Goal: Communication & Community: Answer question/provide support

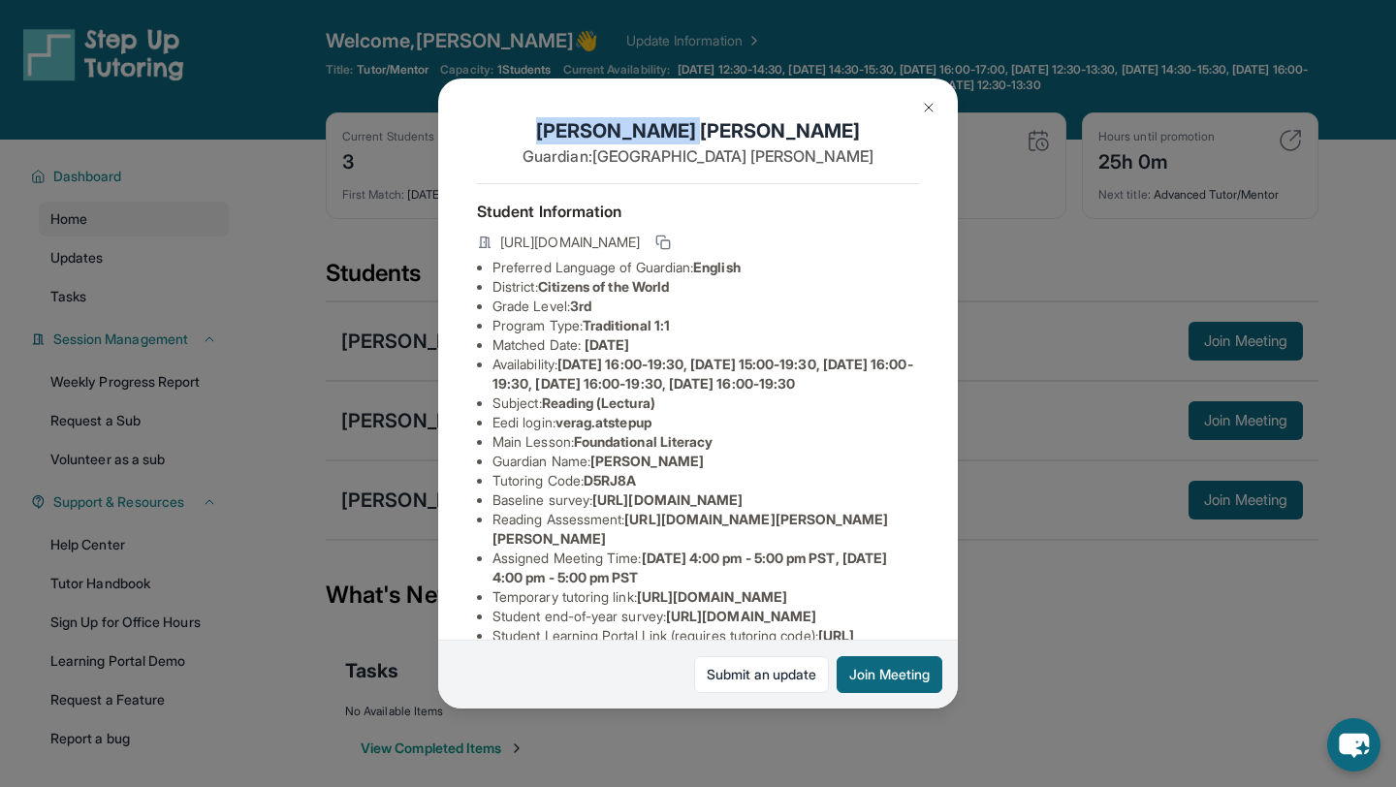
scroll to position [15, 0]
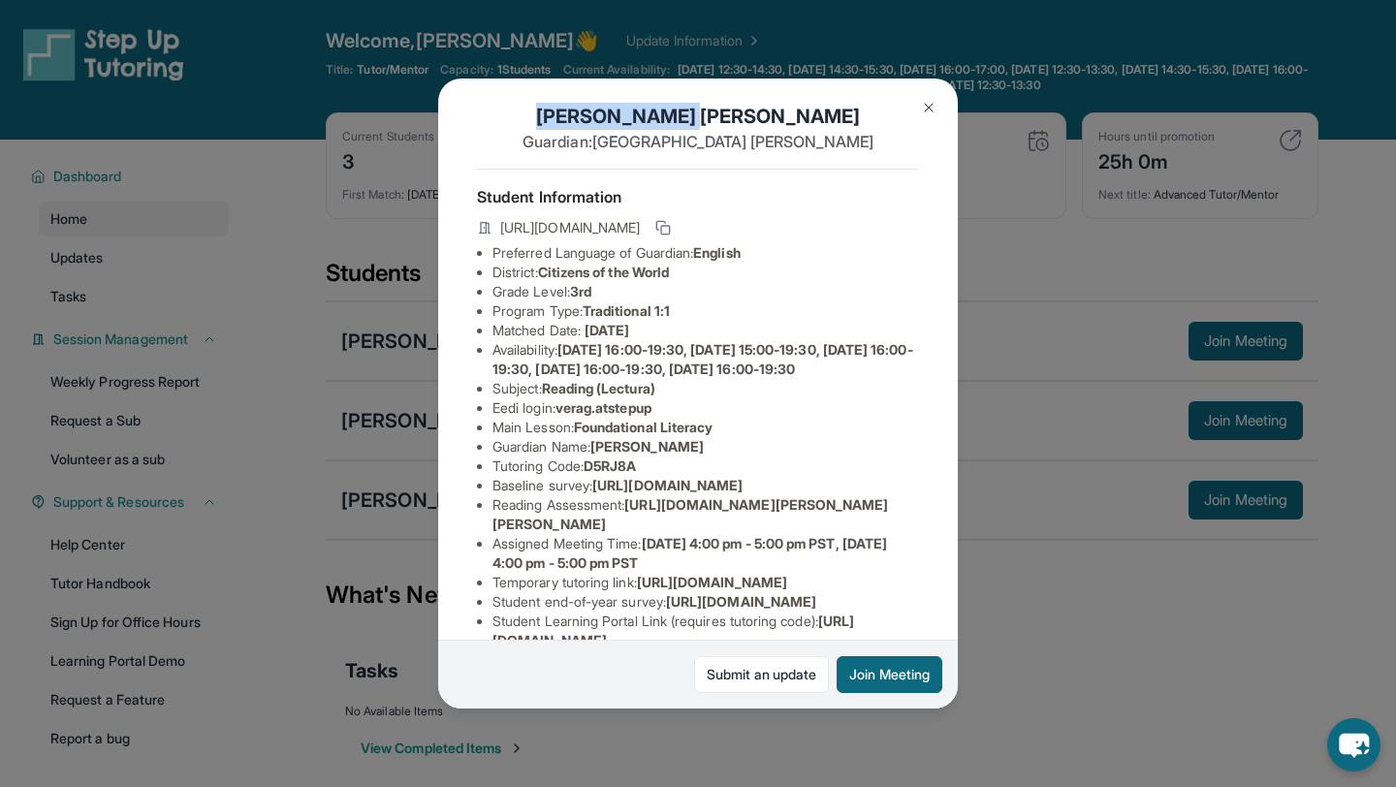
click at [927, 106] on img at bounding box center [929, 108] width 16 height 16
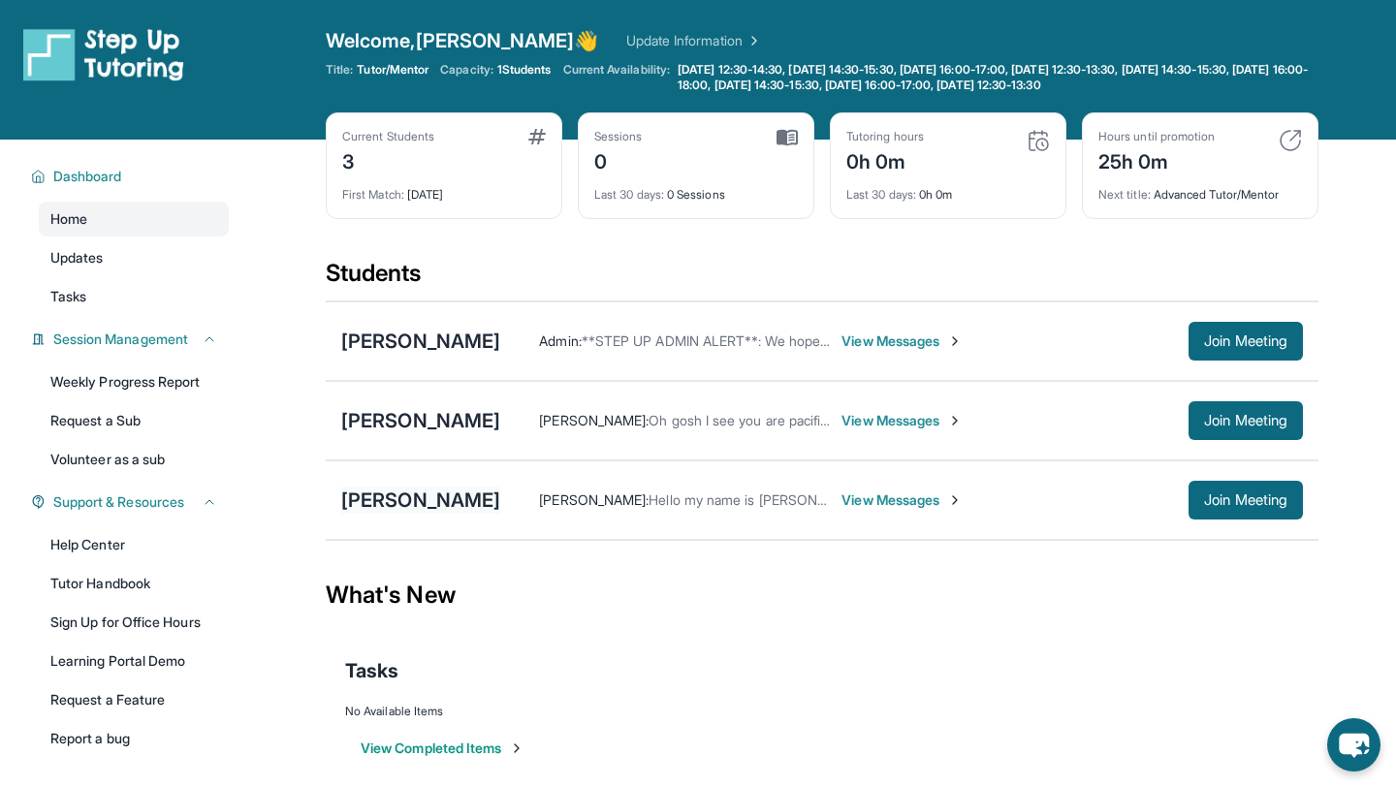
click at [446, 494] on div "[PERSON_NAME]" at bounding box center [420, 500] width 159 height 27
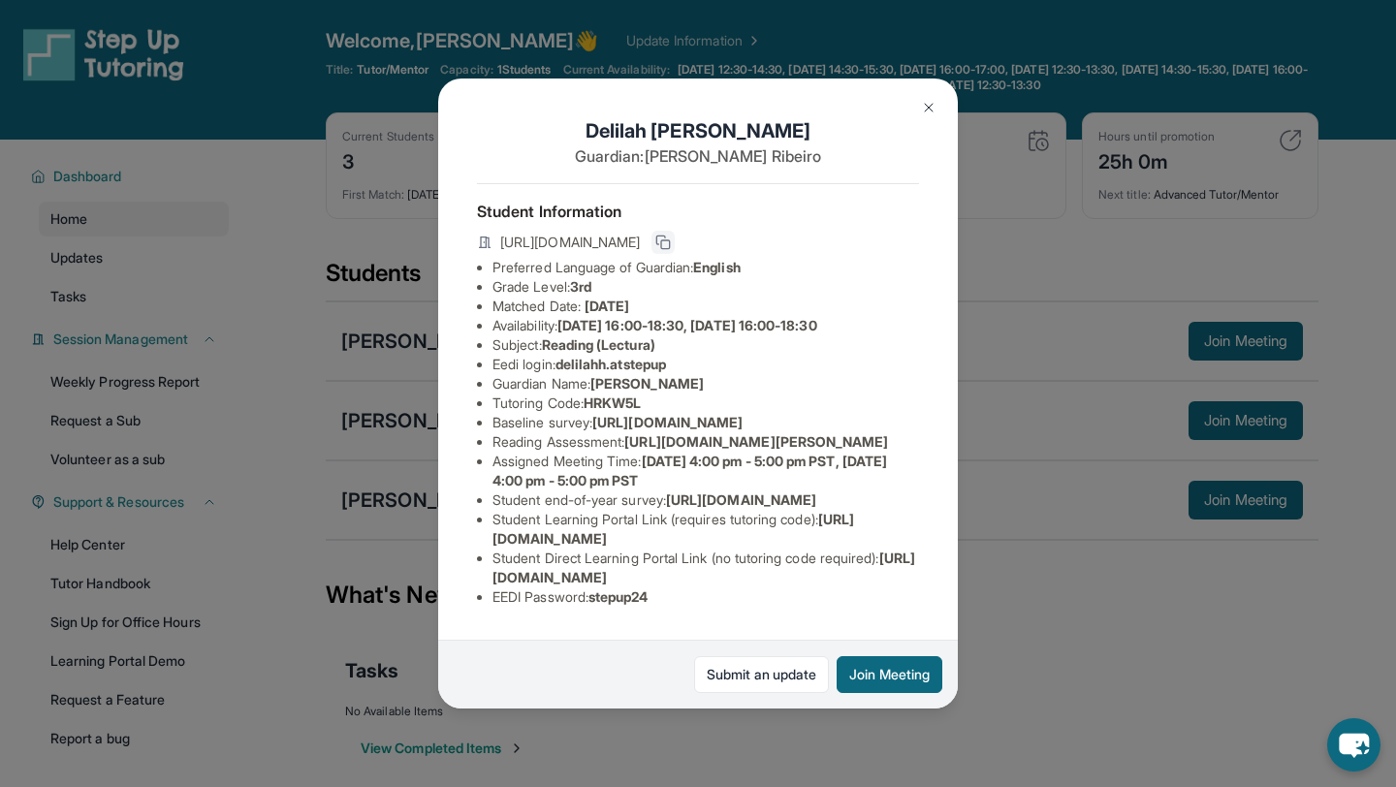
click at [671, 238] on icon at bounding box center [663, 243] width 16 height 16
click at [671, 235] on icon at bounding box center [663, 243] width 16 height 16
click at [923, 106] on img at bounding box center [929, 108] width 16 height 16
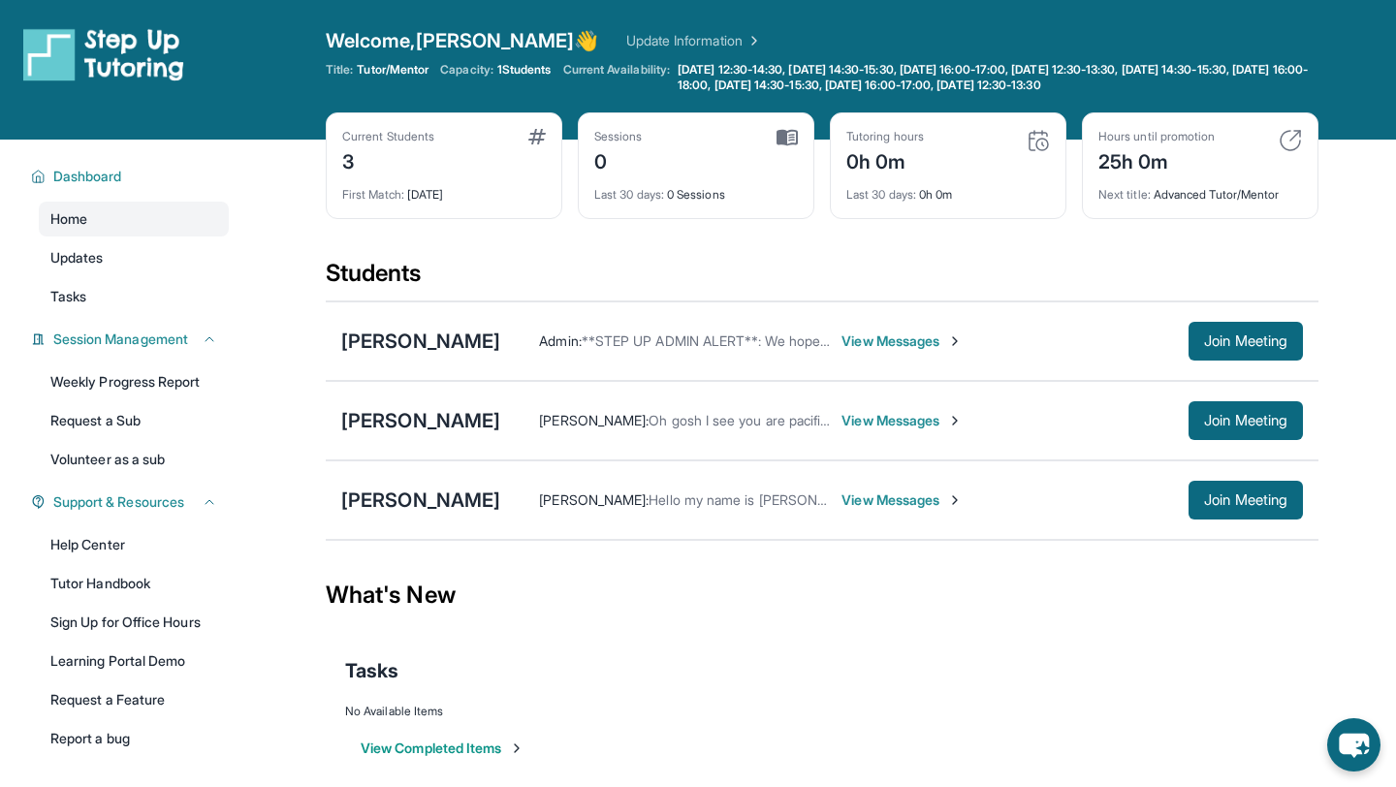
click at [932, 497] on span "View Messages" at bounding box center [901, 500] width 121 height 19
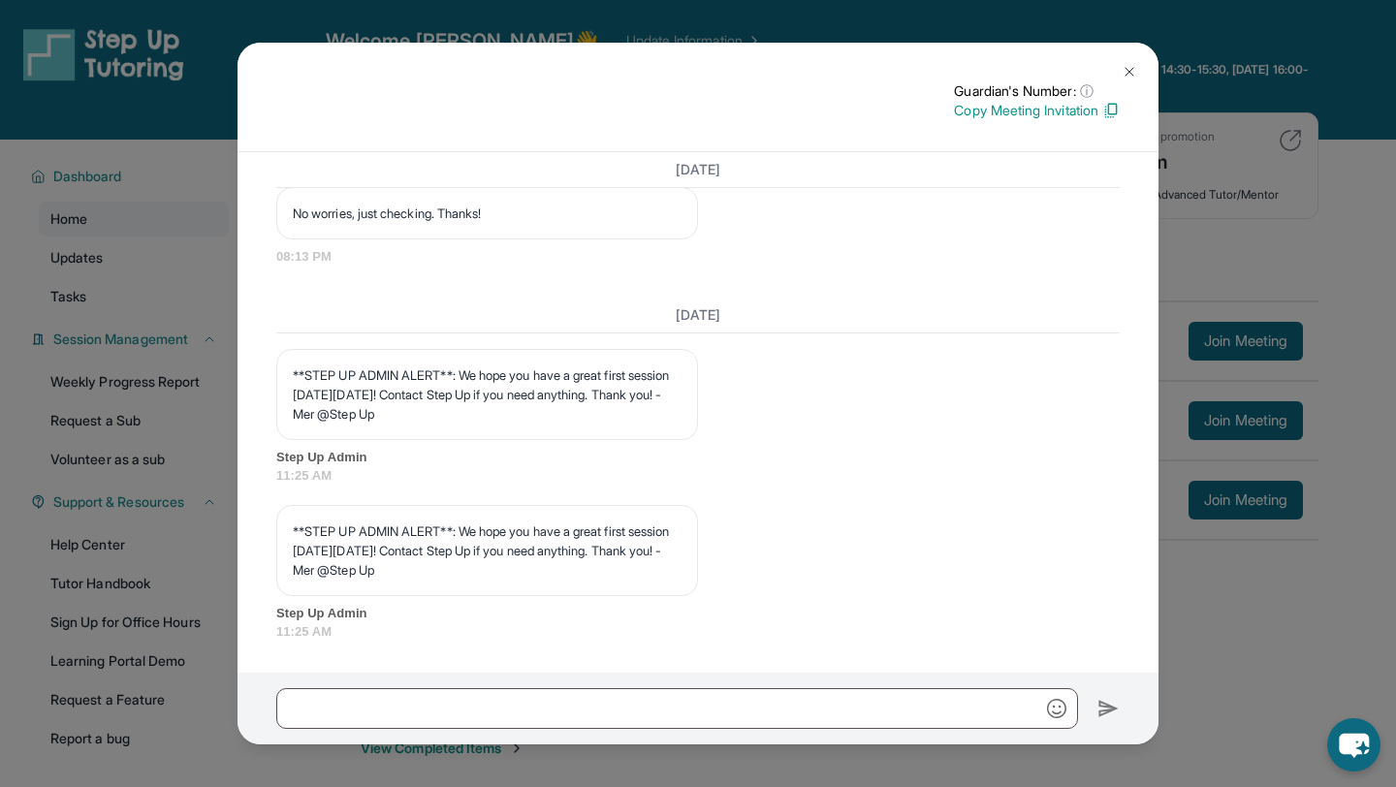
scroll to position [2551, 0]
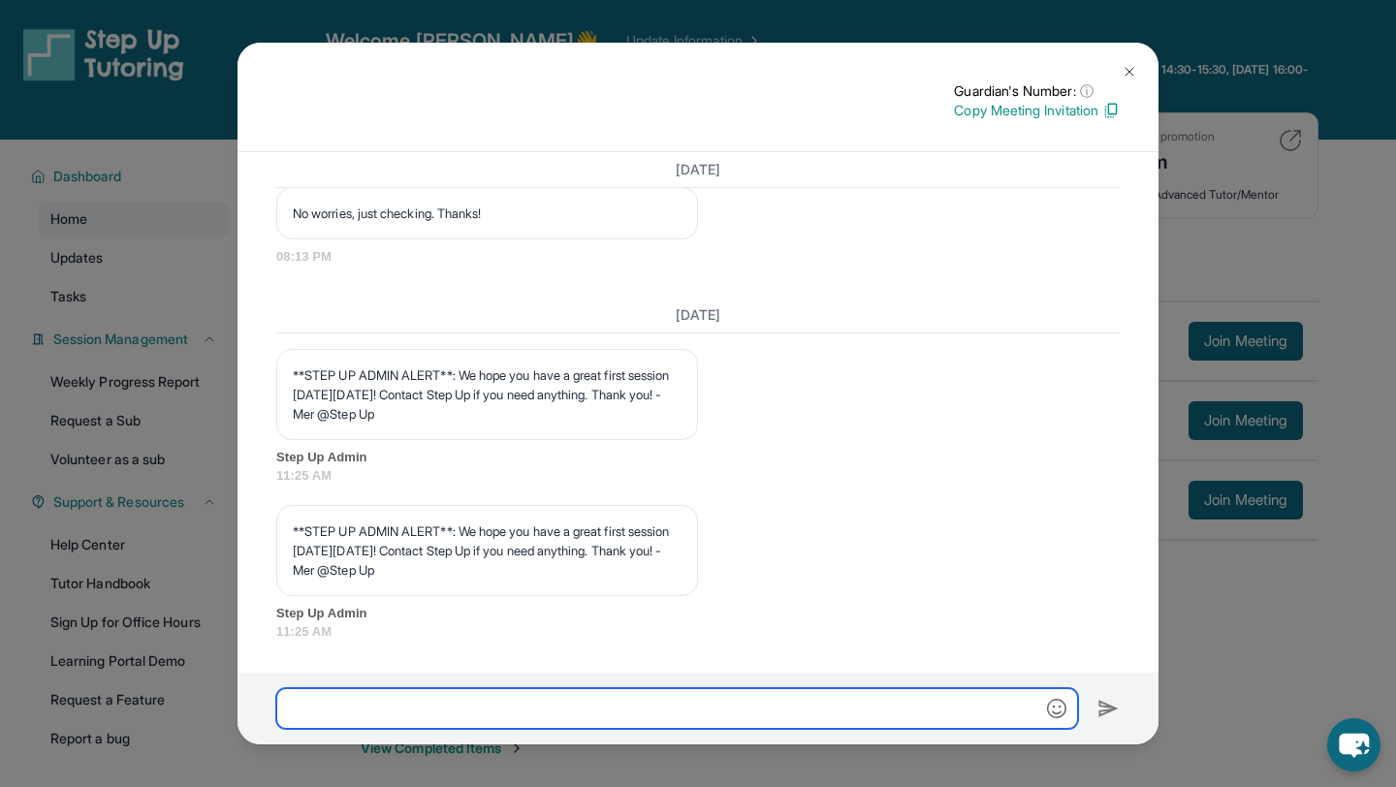
click at [564, 719] on input "text" at bounding box center [677, 708] width 802 height 41
paste input "**********"
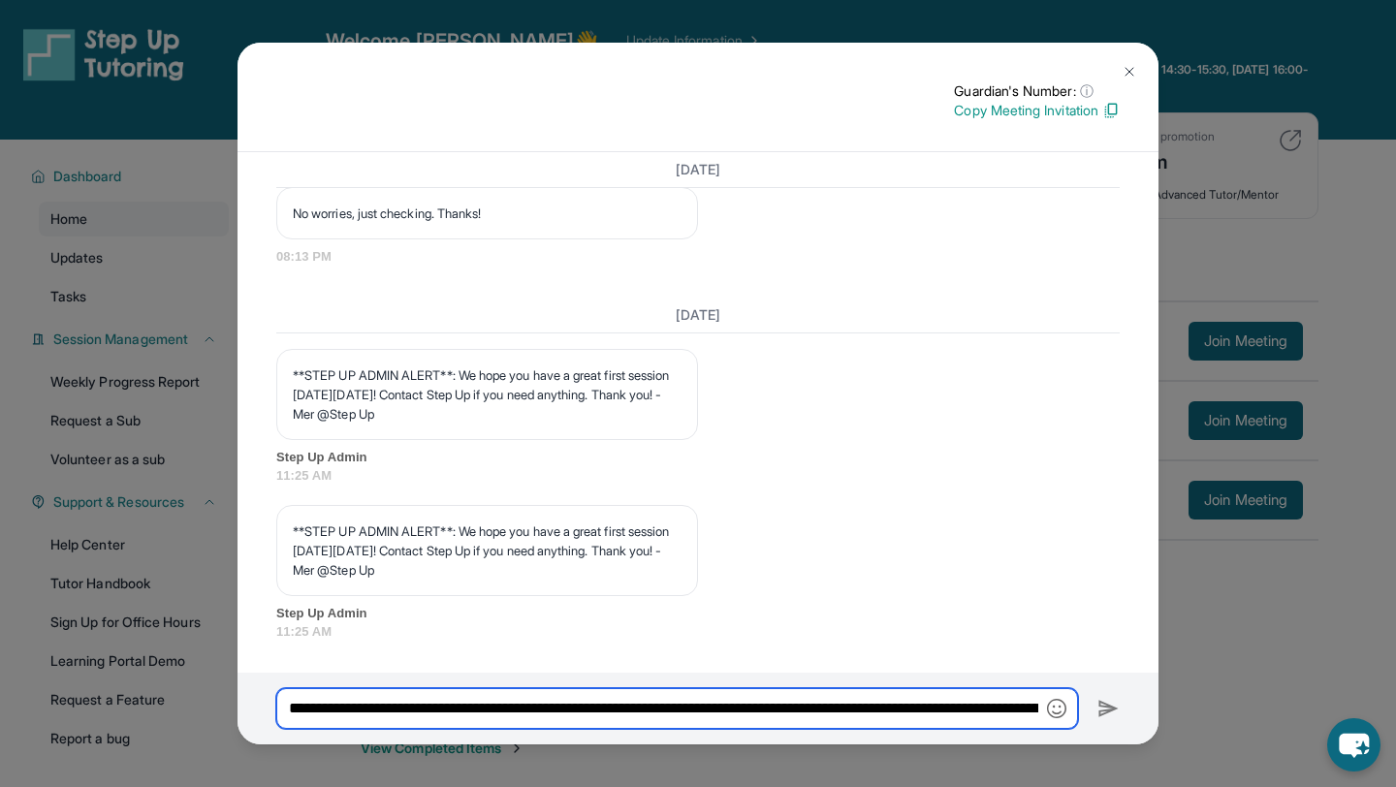
scroll to position [0, 3431]
type input "**********"
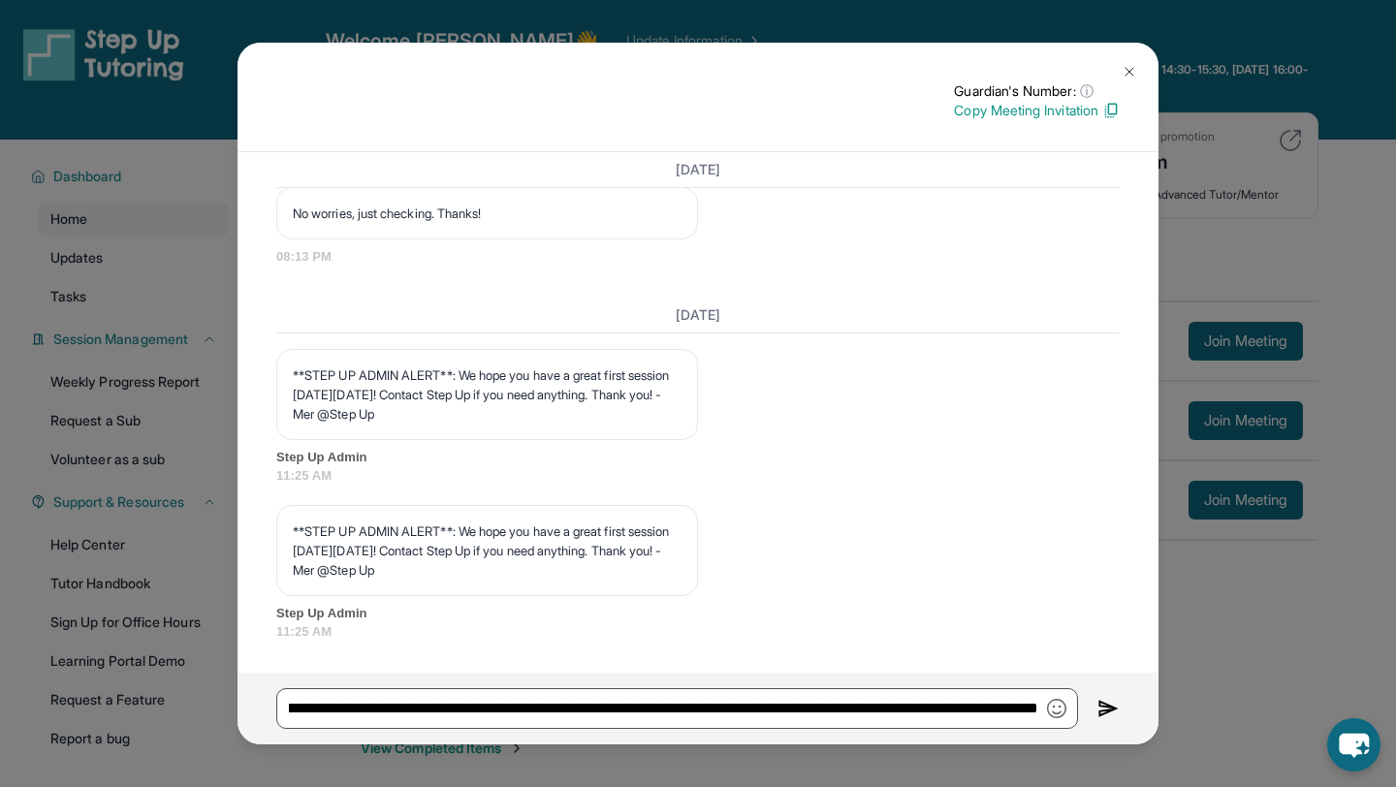
scroll to position [0, 0]
click at [1111, 708] on img at bounding box center [1108, 708] width 22 height 23
click at [1102, 707] on img at bounding box center [1108, 708] width 22 height 23
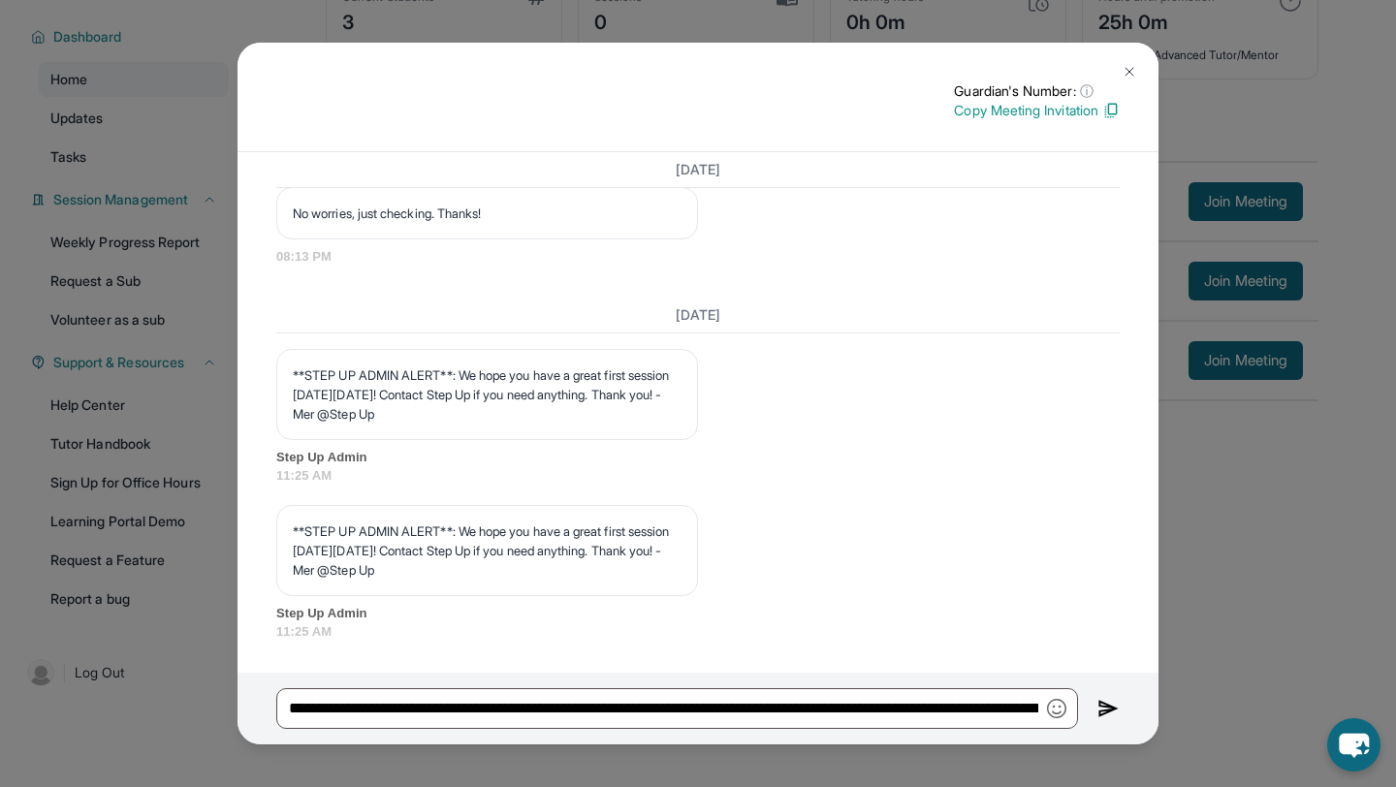
click at [1141, 66] on button at bounding box center [1129, 71] width 39 height 39
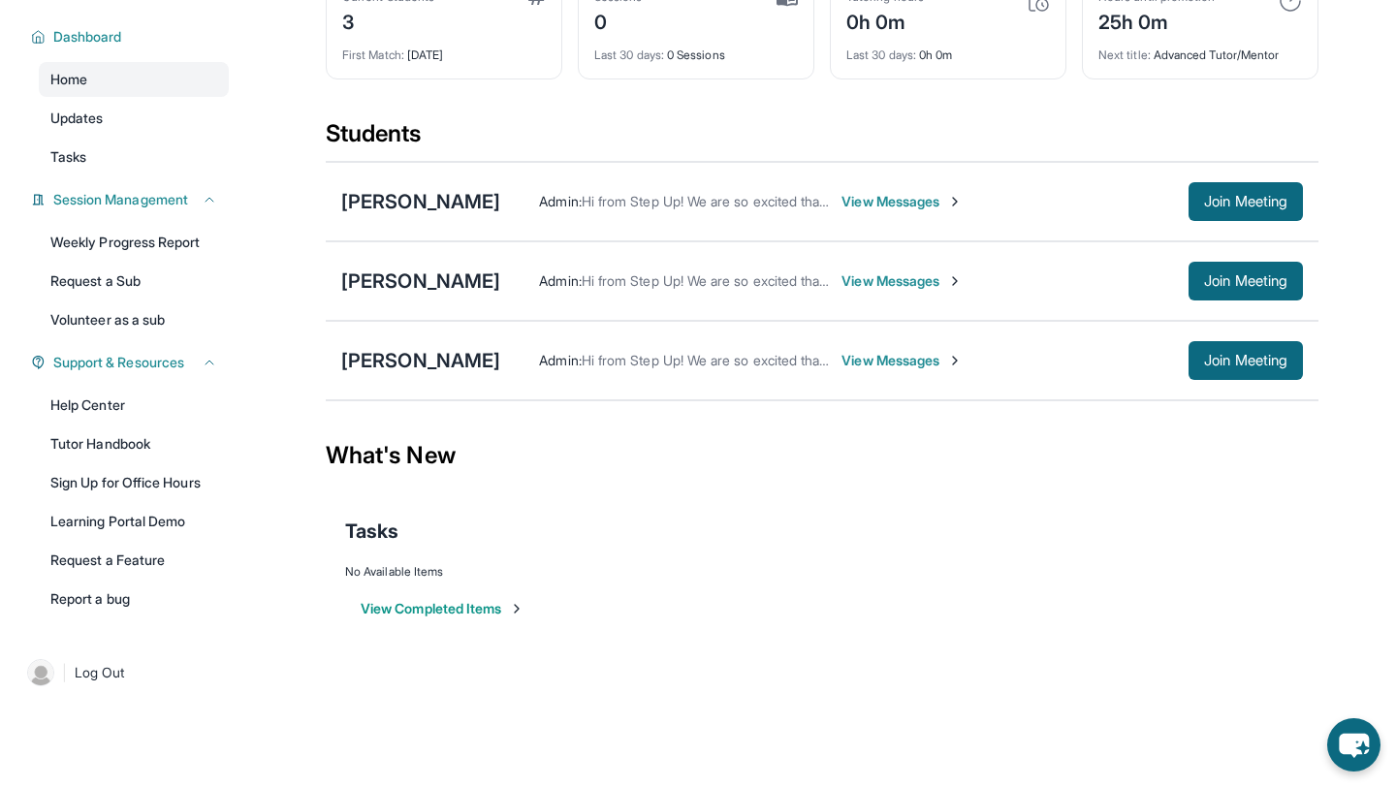
click at [891, 359] on span "View Messages" at bounding box center [901, 360] width 121 height 19
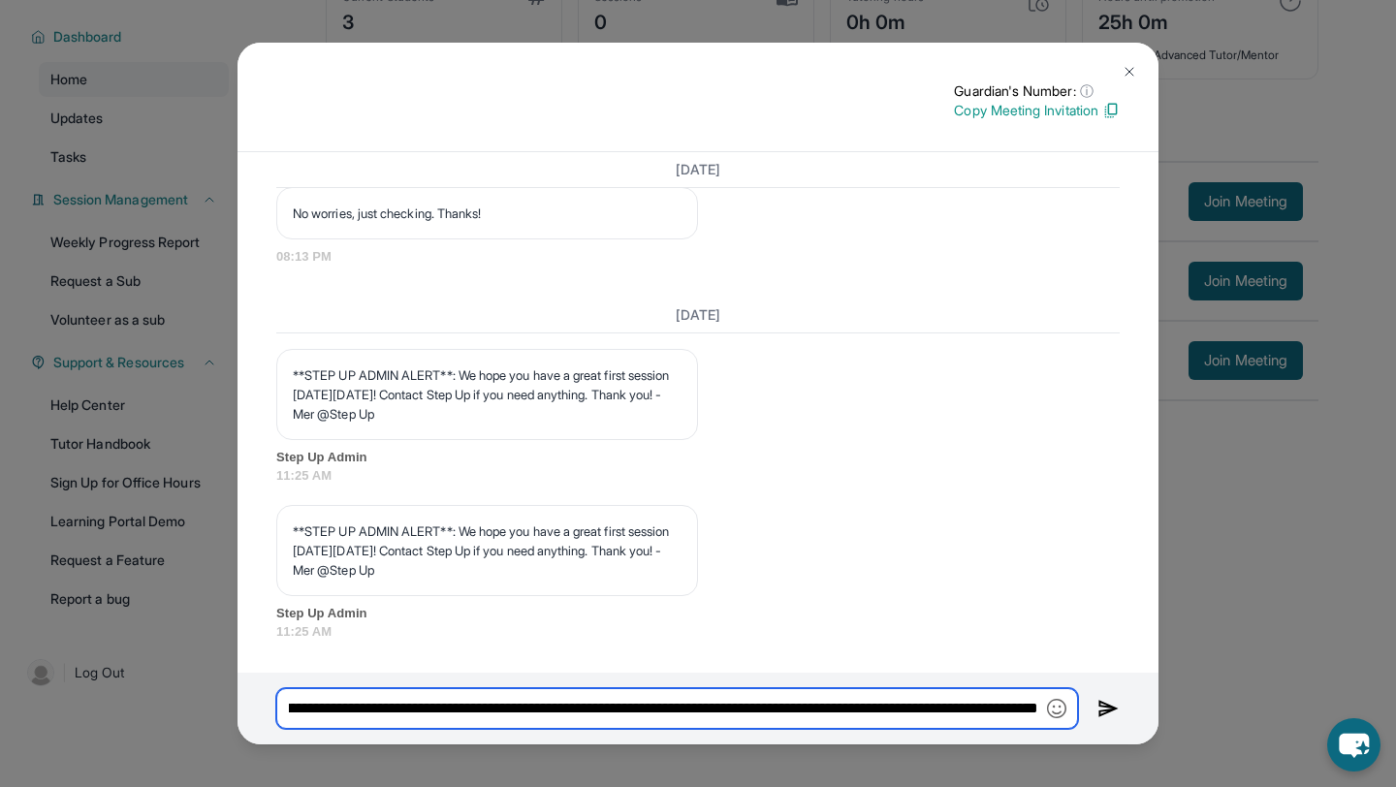
scroll to position [0, 3432]
drag, startPoint x: 291, startPoint y: 709, endPoint x: 1105, endPoint y: 743, distance: 815.0
click at [1105, 743] on div "**********" at bounding box center [698, 709] width 921 height 72
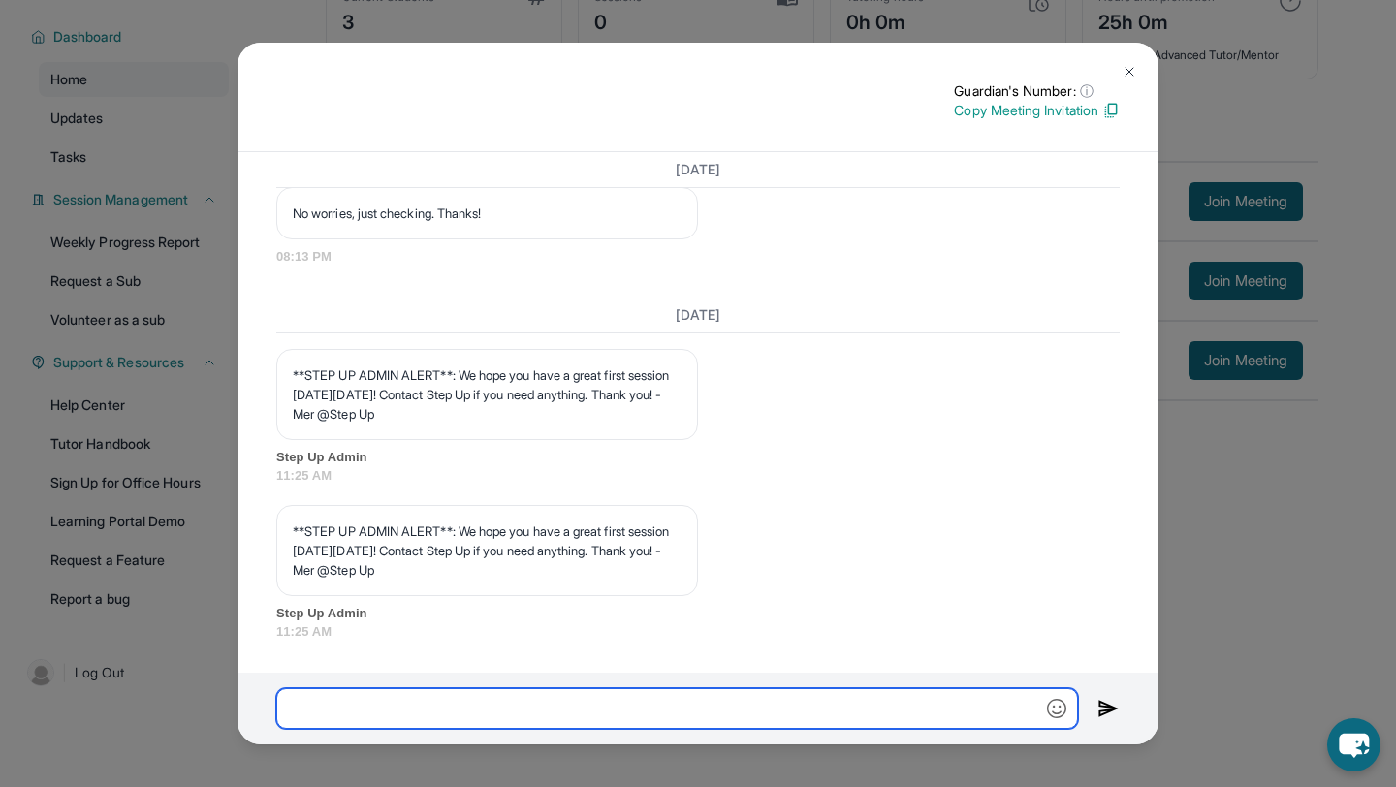
scroll to position [0, 0]
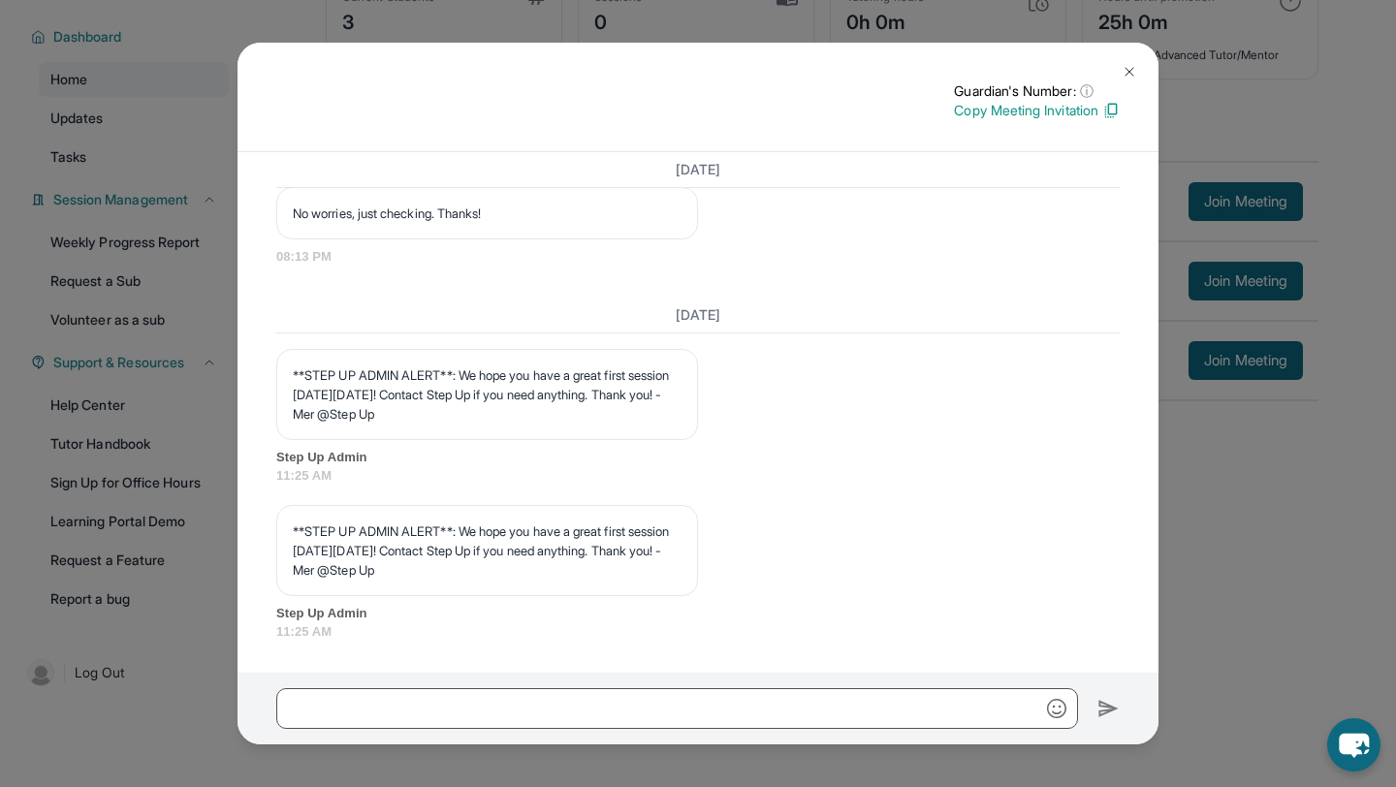
click at [1132, 68] on img at bounding box center [1130, 72] width 16 height 16
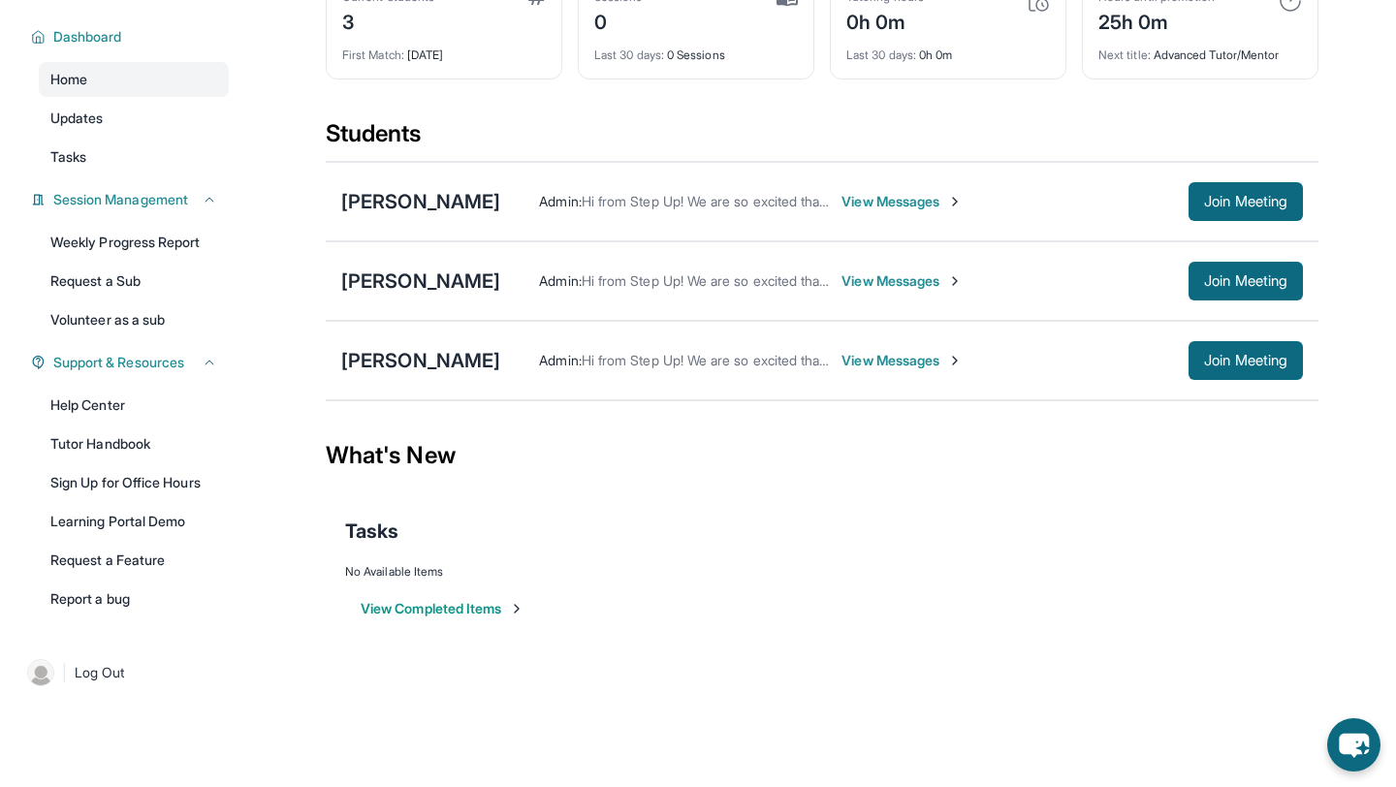
click at [947, 275] on img at bounding box center [955, 281] width 16 height 16
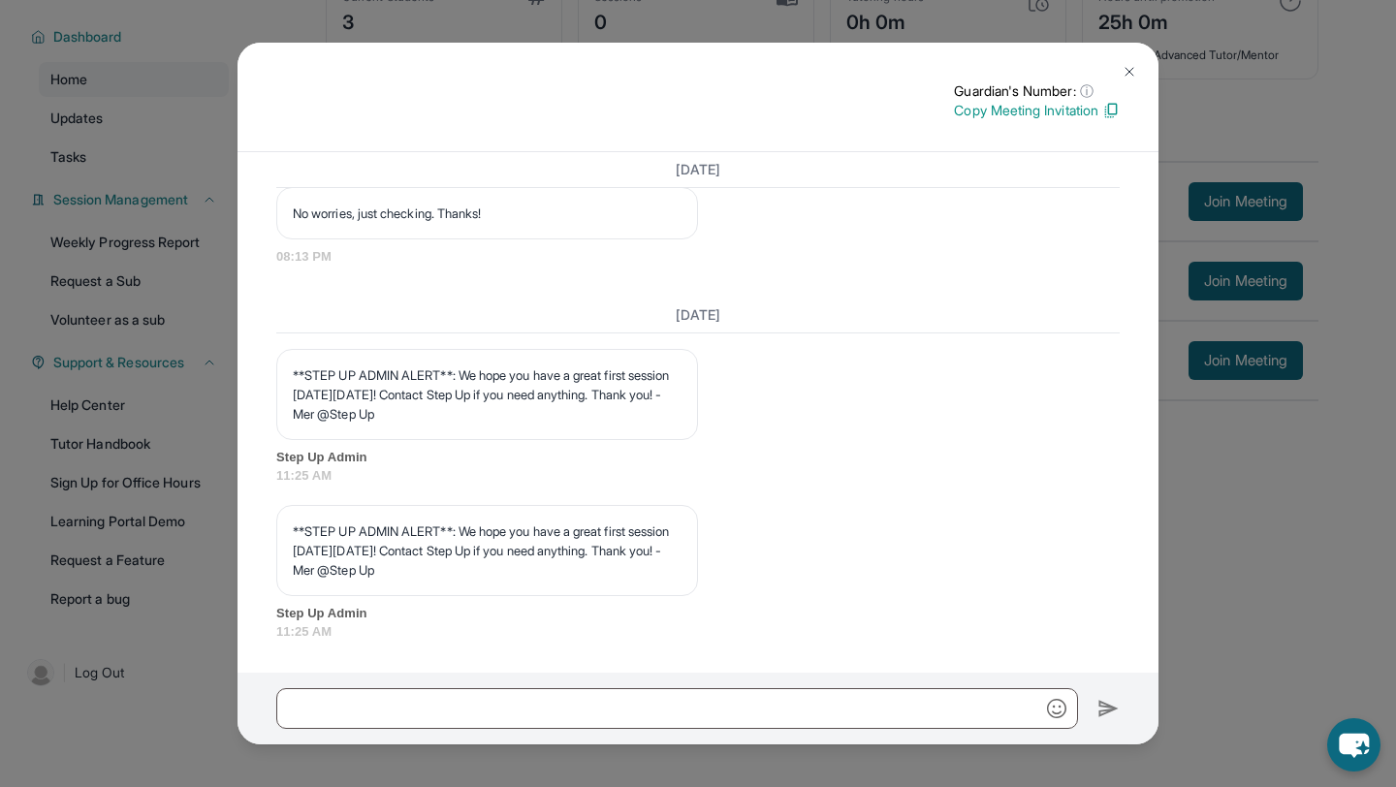
scroll to position [2551, 0]
click at [1137, 76] on button at bounding box center [1129, 71] width 39 height 39
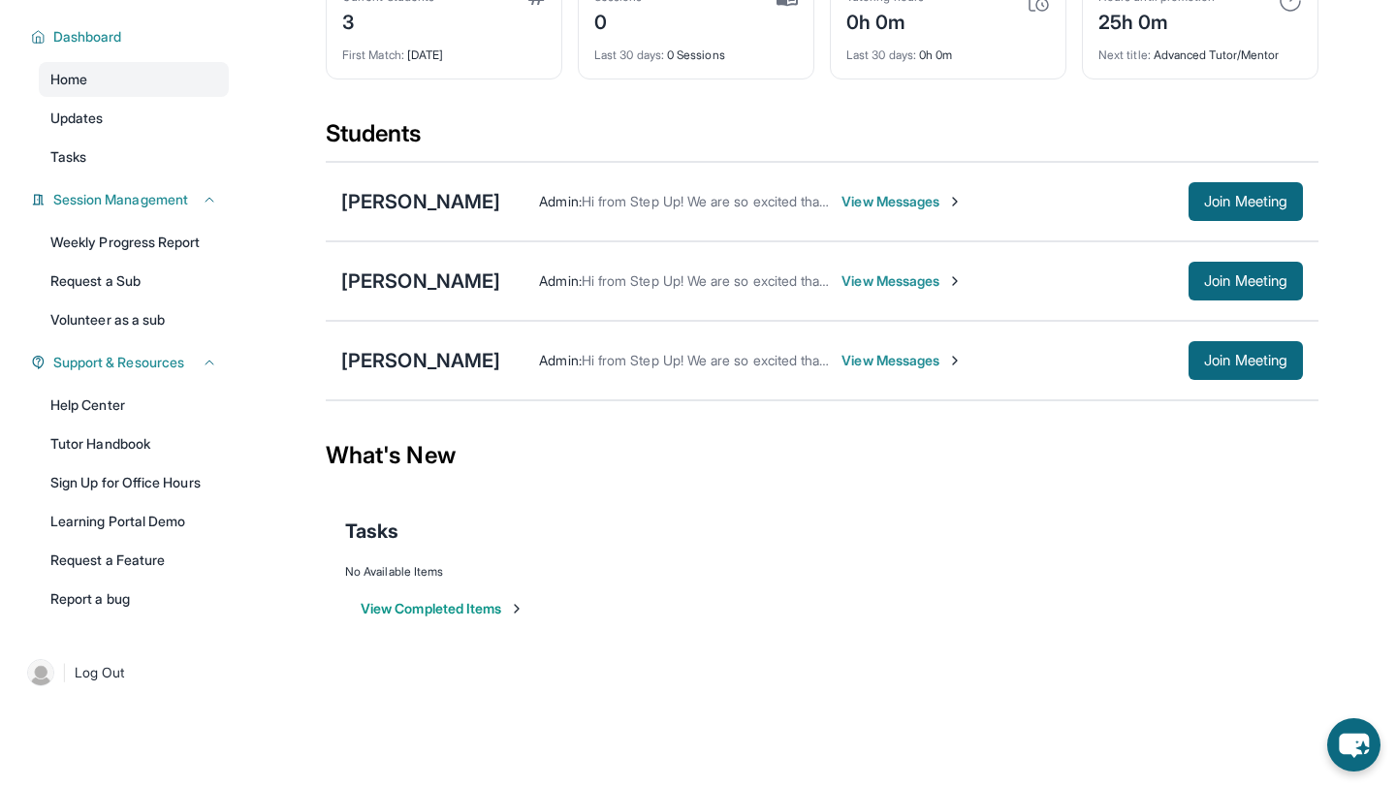
click at [870, 288] on span "View Messages" at bounding box center [901, 280] width 121 height 19
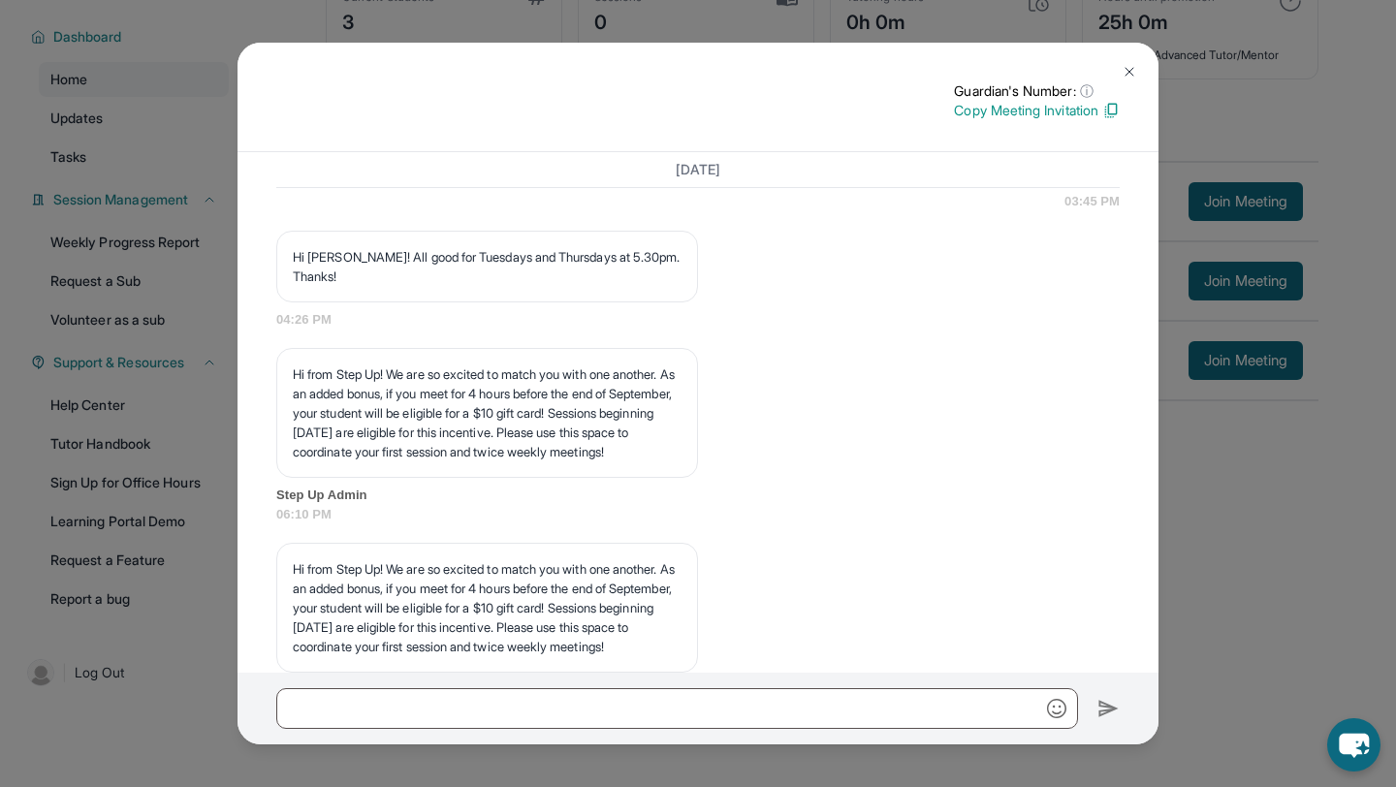
scroll to position [1688, 0]
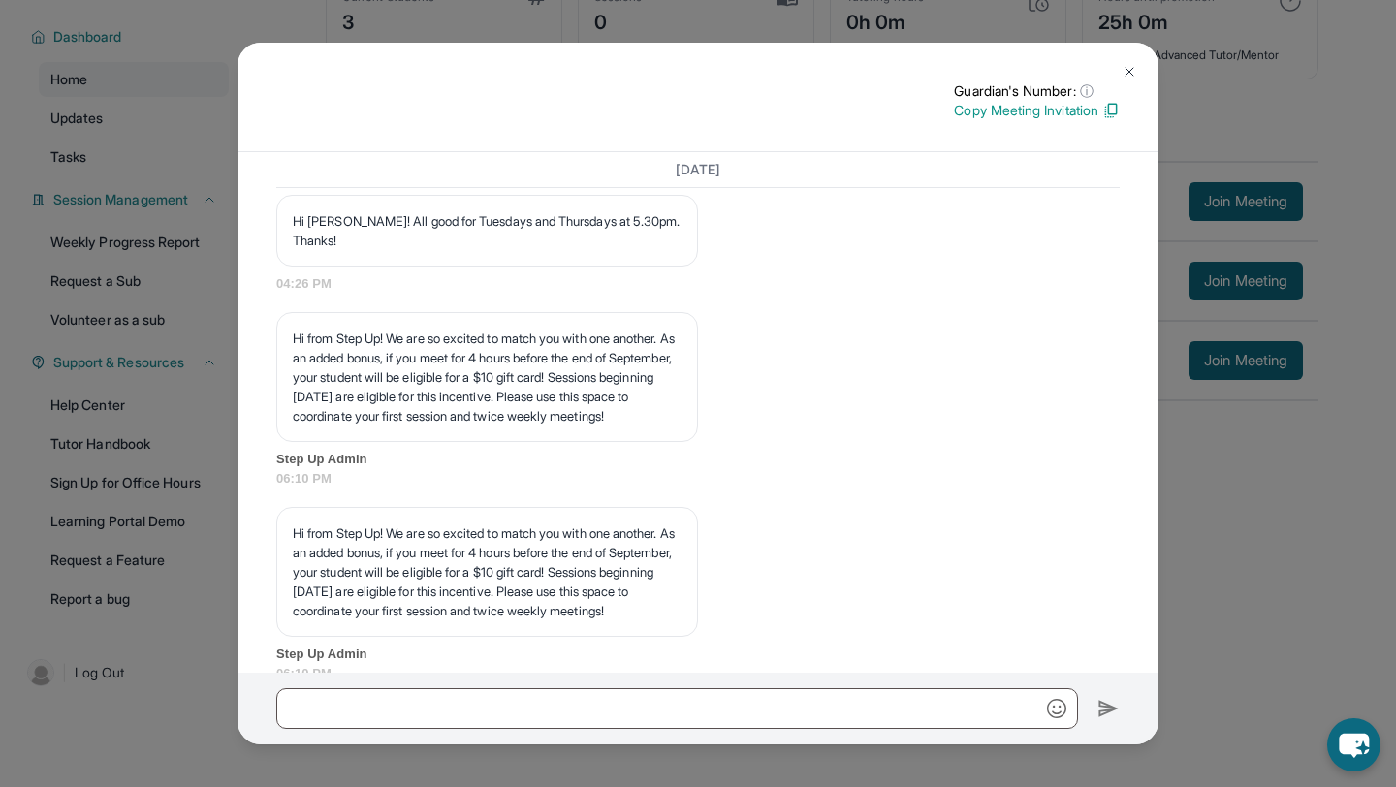
click at [1129, 68] on img at bounding box center [1130, 72] width 16 height 16
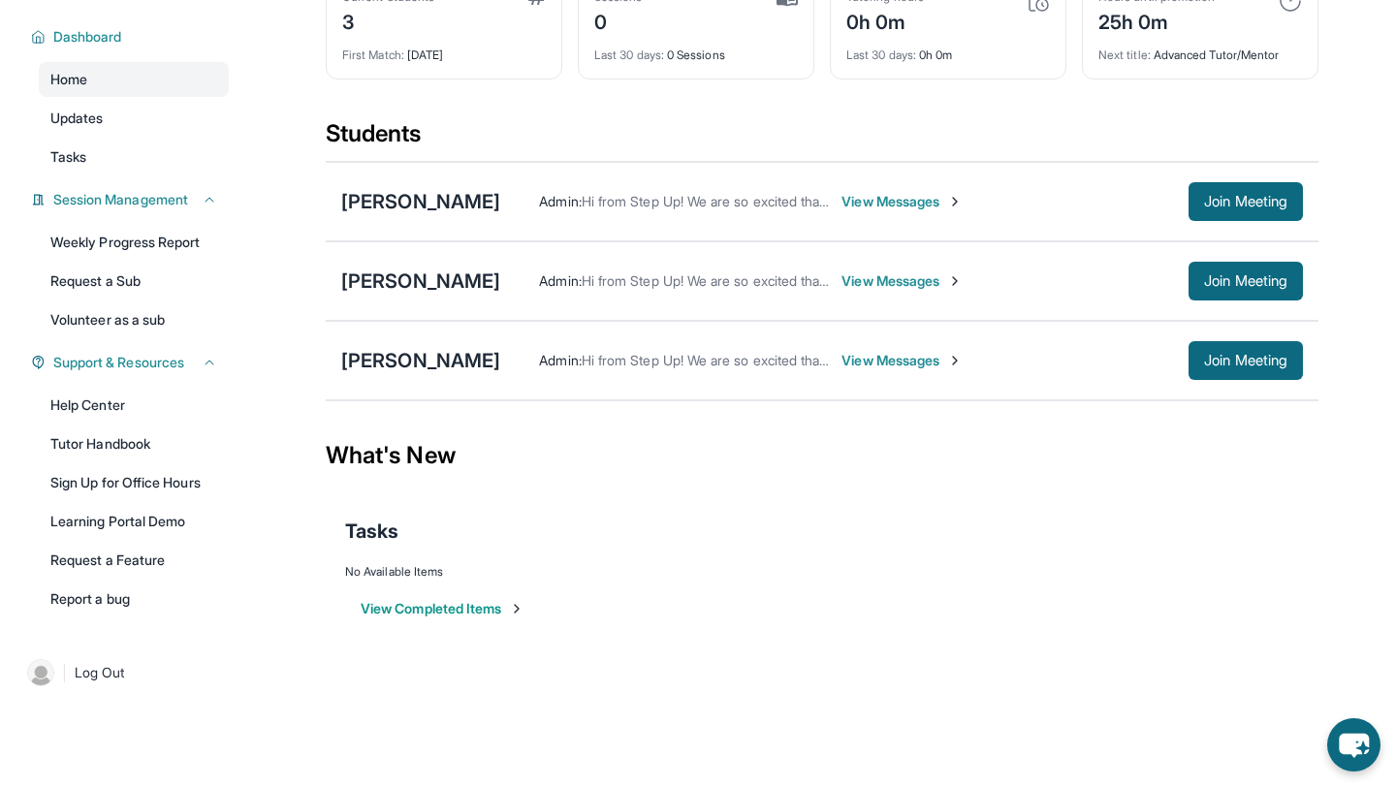
click at [841, 277] on span "View Messages" at bounding box center [901, 280] width 121 height 19
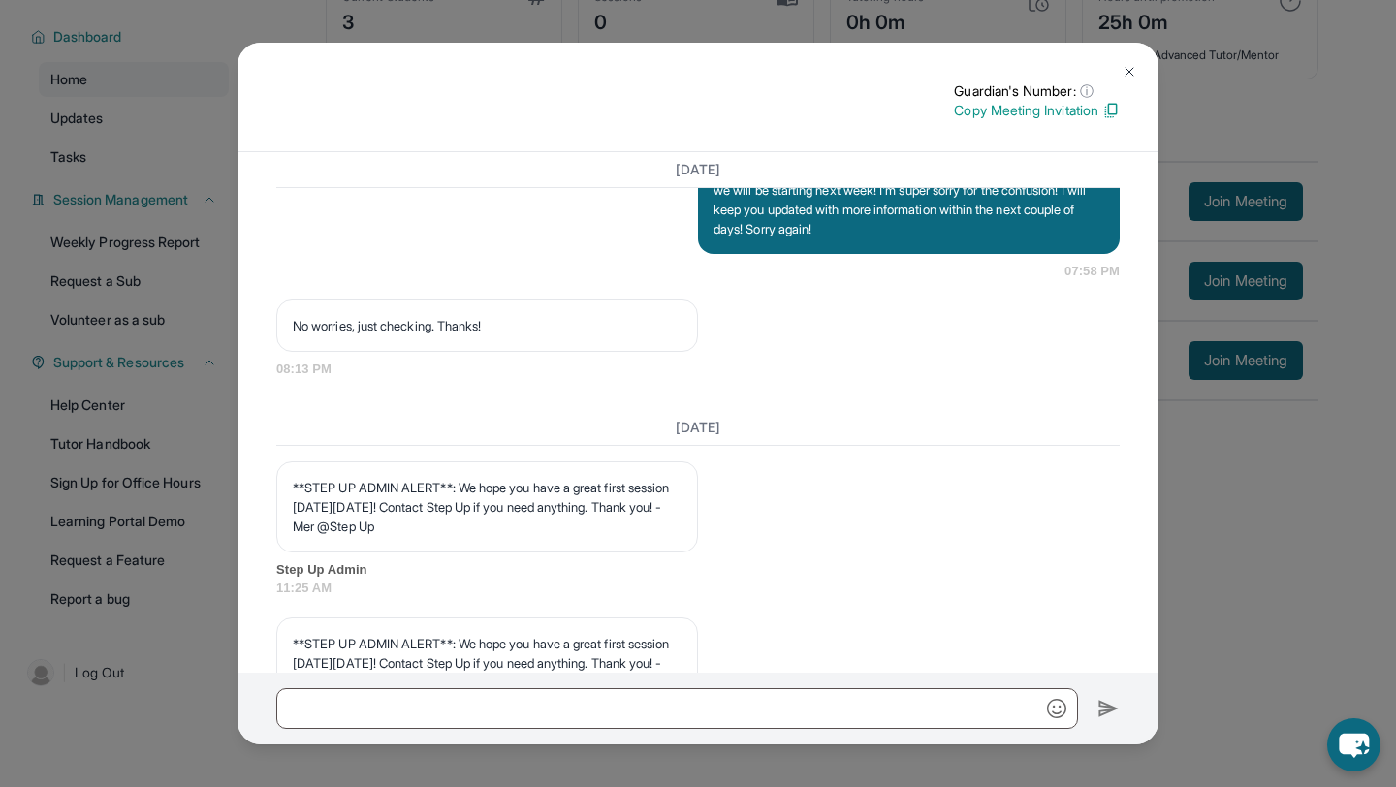
scroll to position [2228, 0]
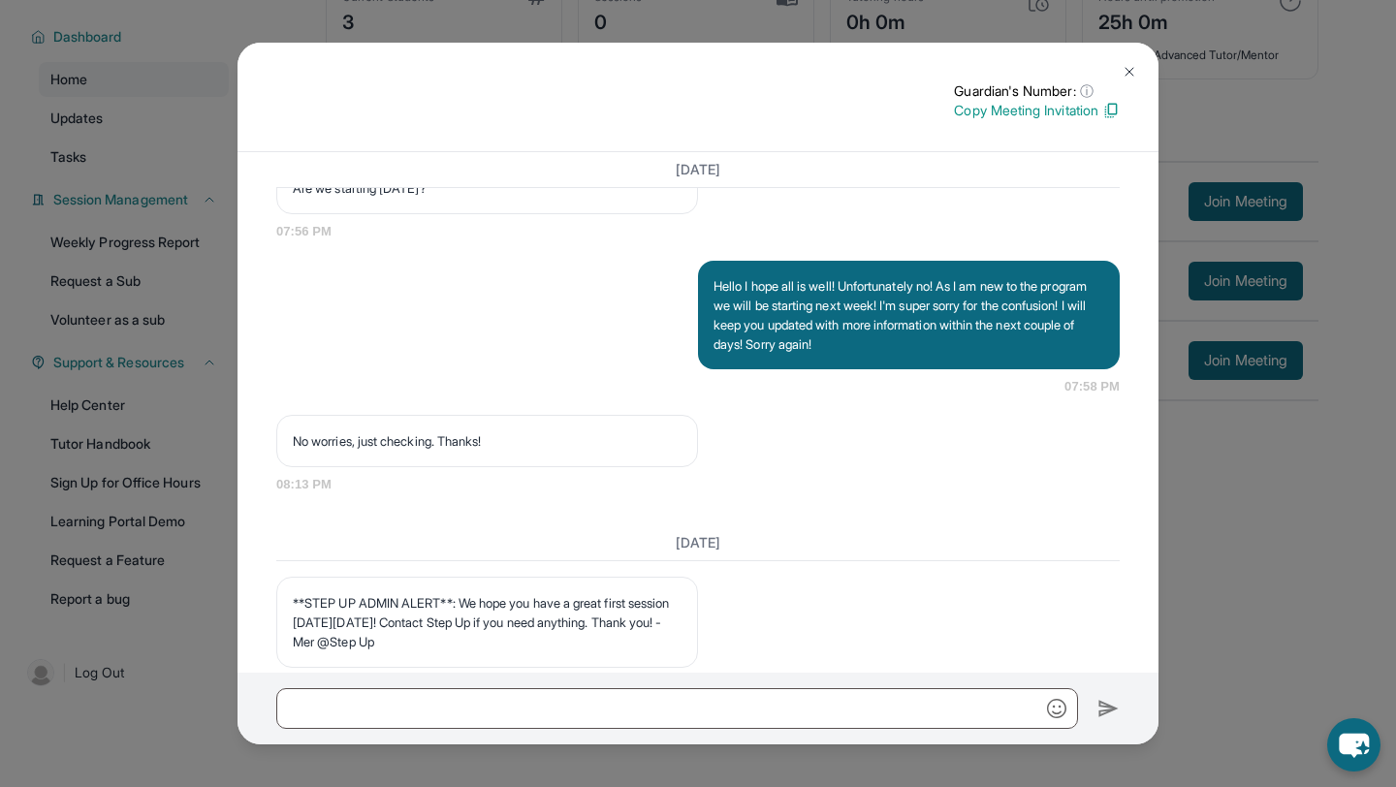
click at [1129, 61] on button at bounding box center [1129, 71] width 39 height 39
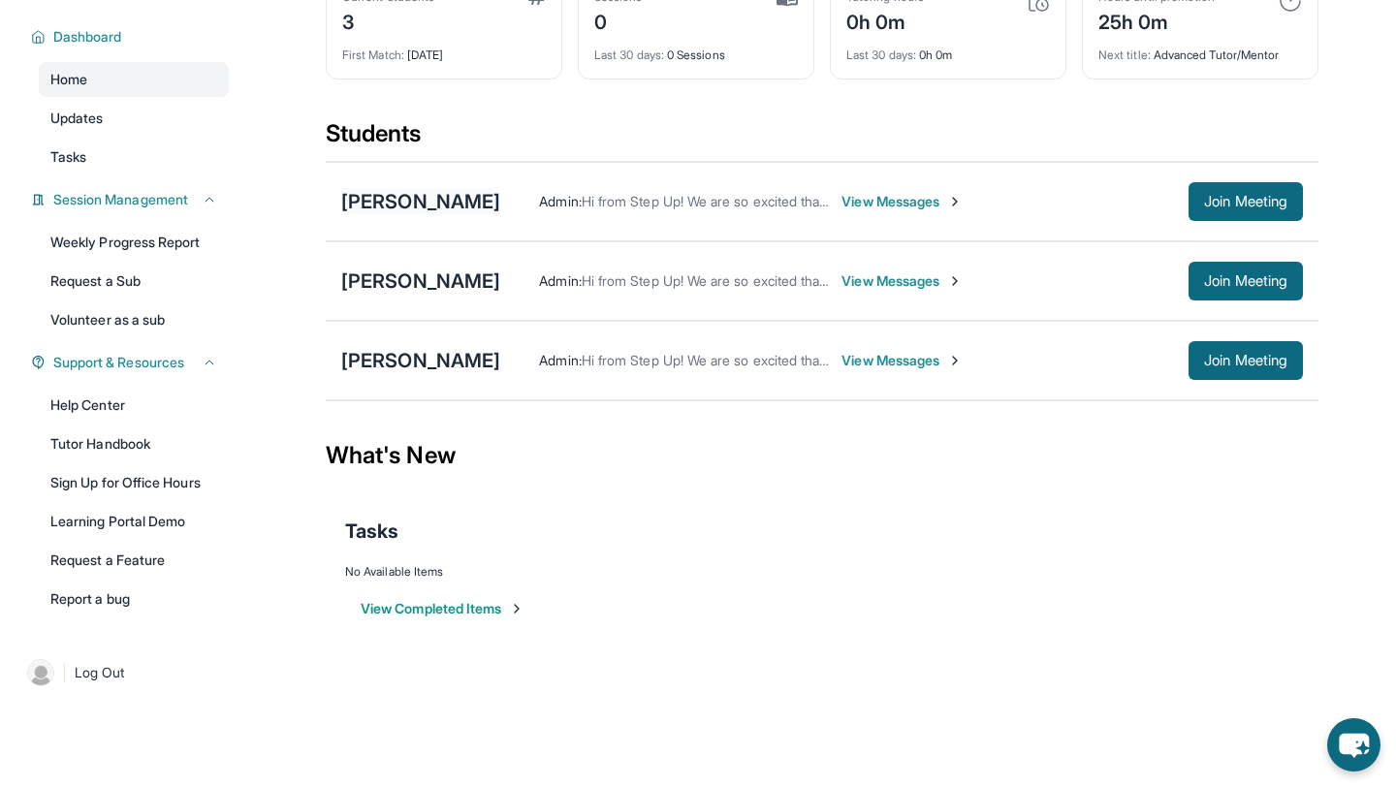
click at [459, 201] on div "[PERSON_NAME]" at bounding box center [420, 201] width 159 height 27
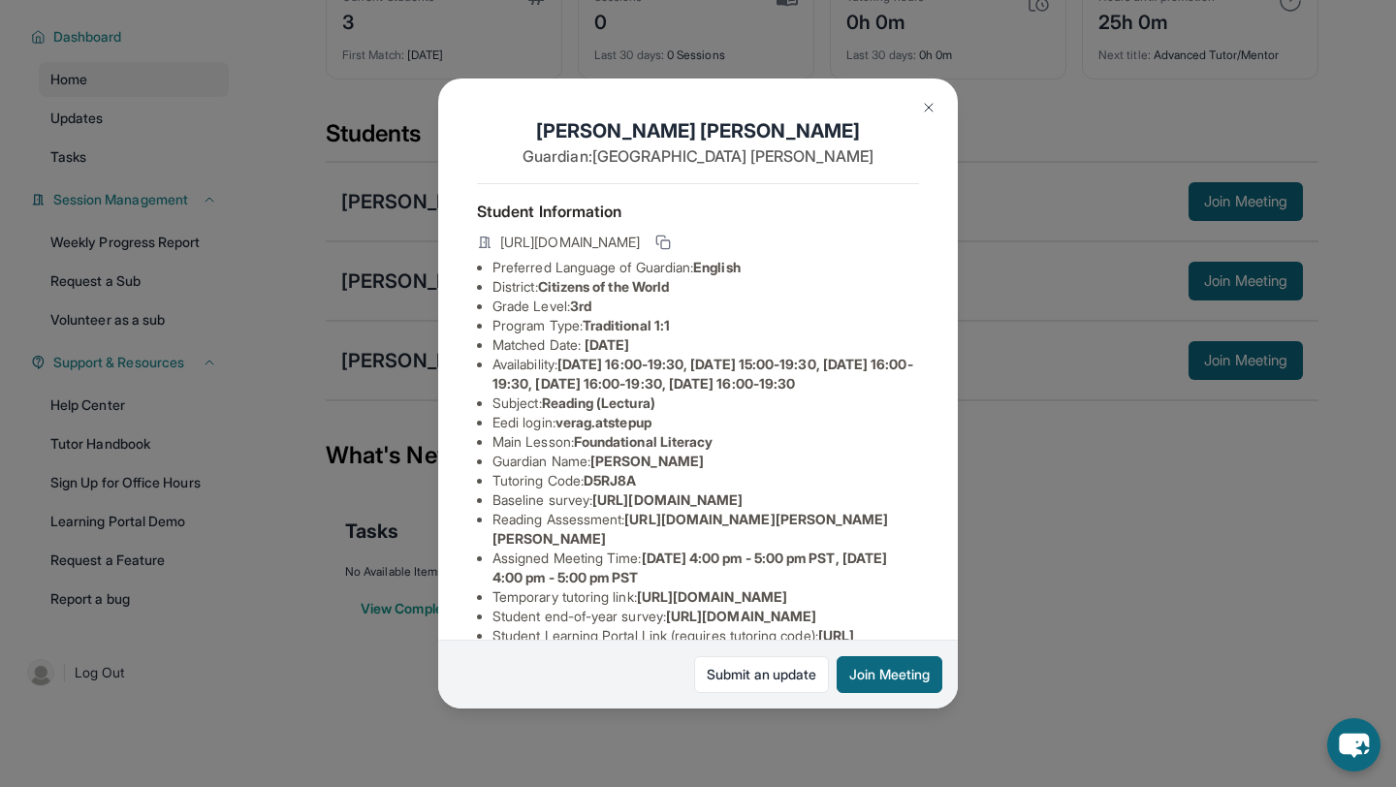
click at [921, 105] on img at bounding box center [929, 108] width 16 height 16
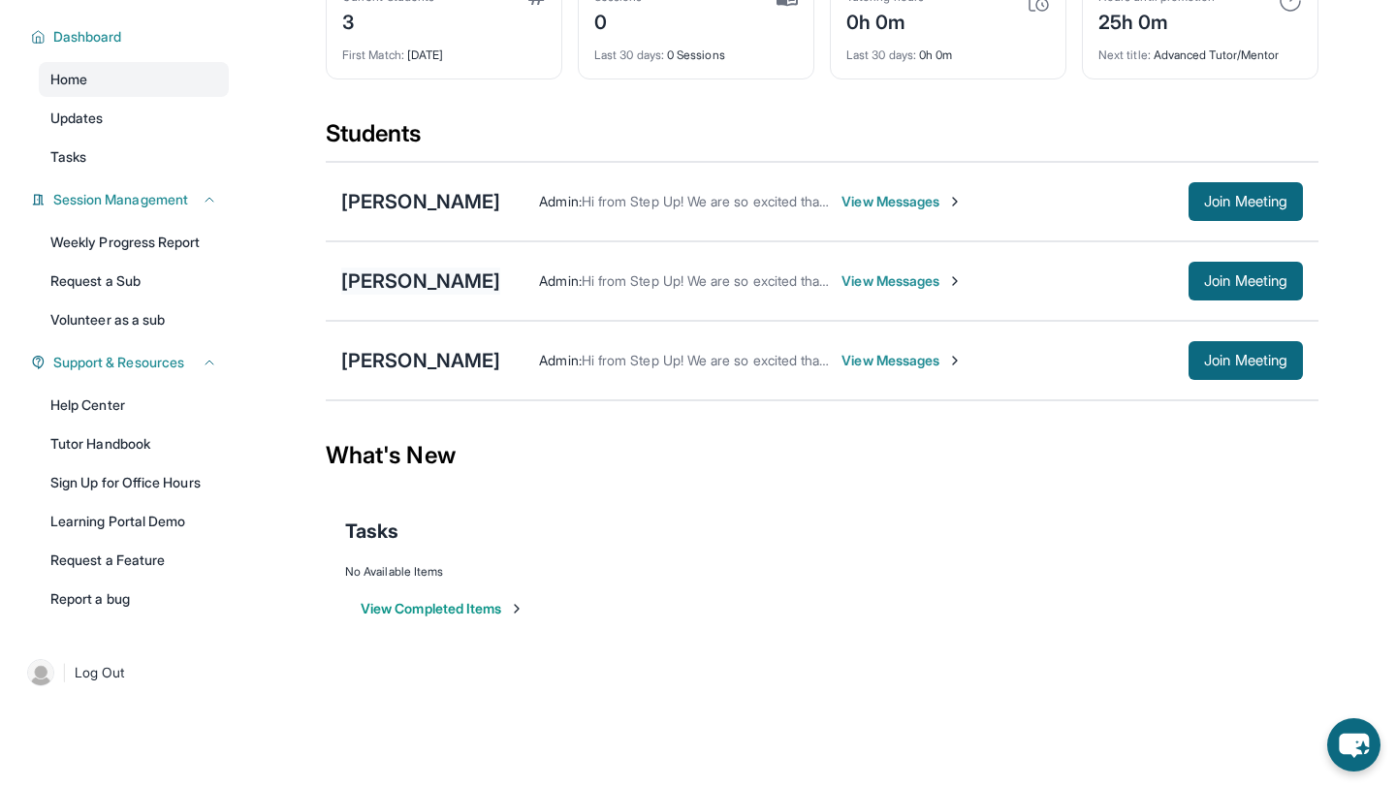
click at [363, 285] on div "[PERSON_NAME]" at bounding box center [420, 281] width 159 height 27
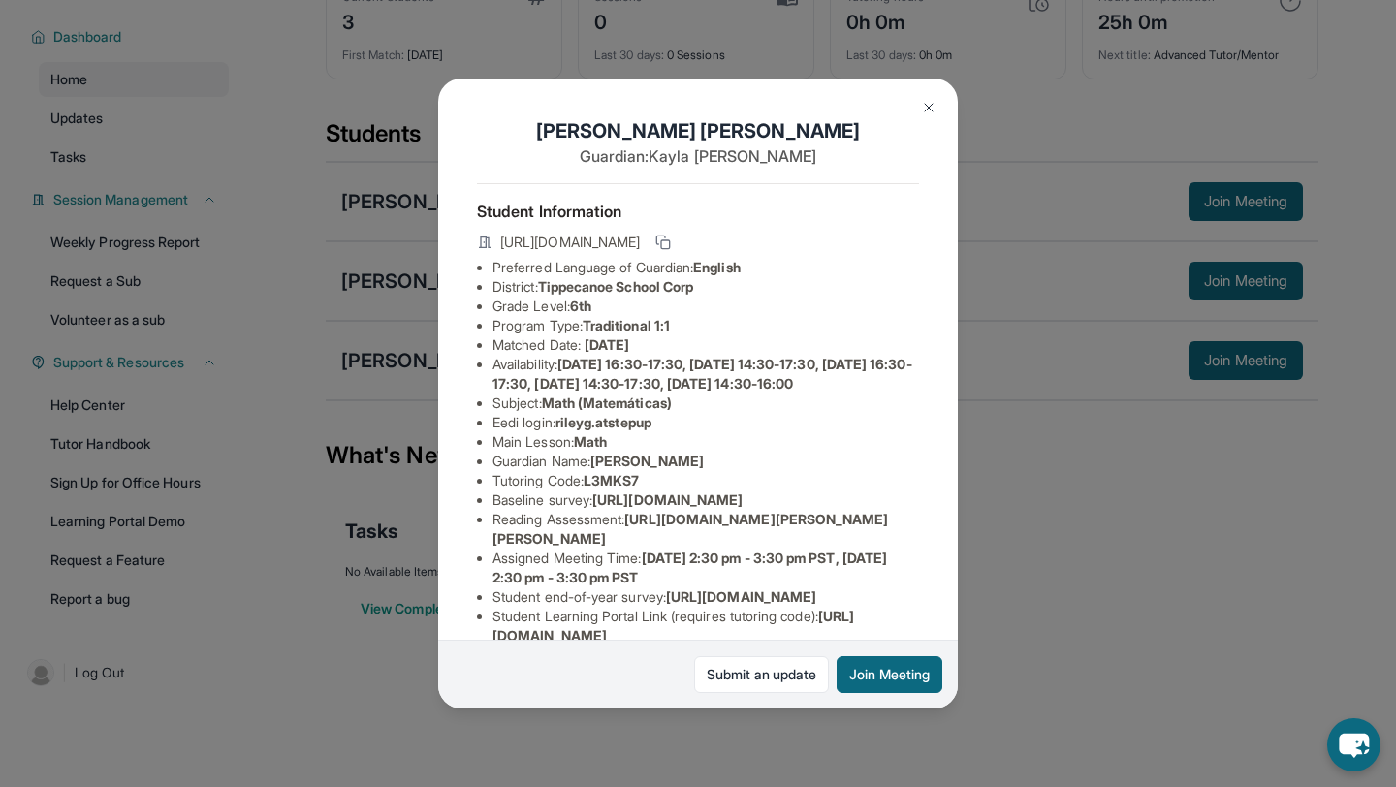
click at [927, 108] on img at bounding box center [929, 108] width 16 height 16
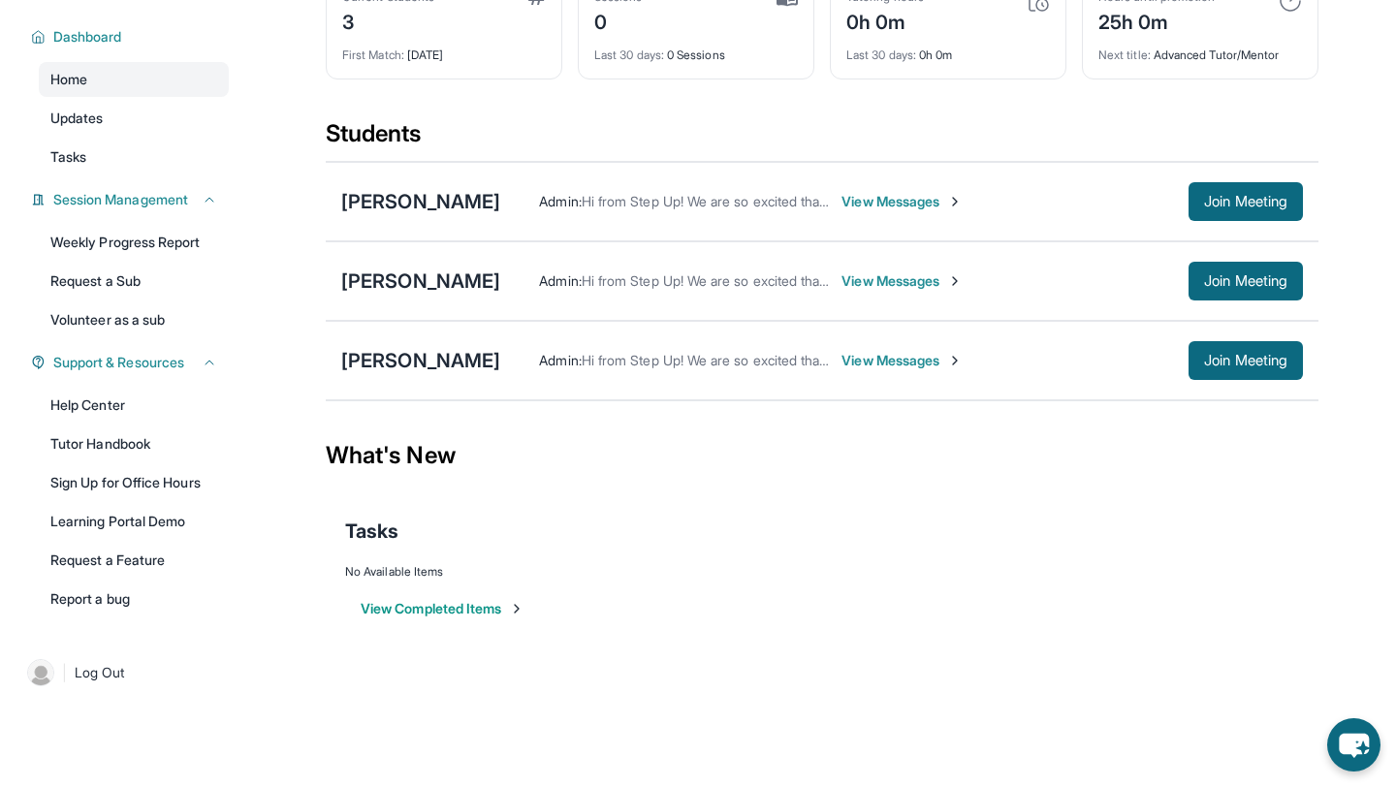
click at [841, 282] on span "View Messages" at bounding box center [901, 280] width 121 height 19
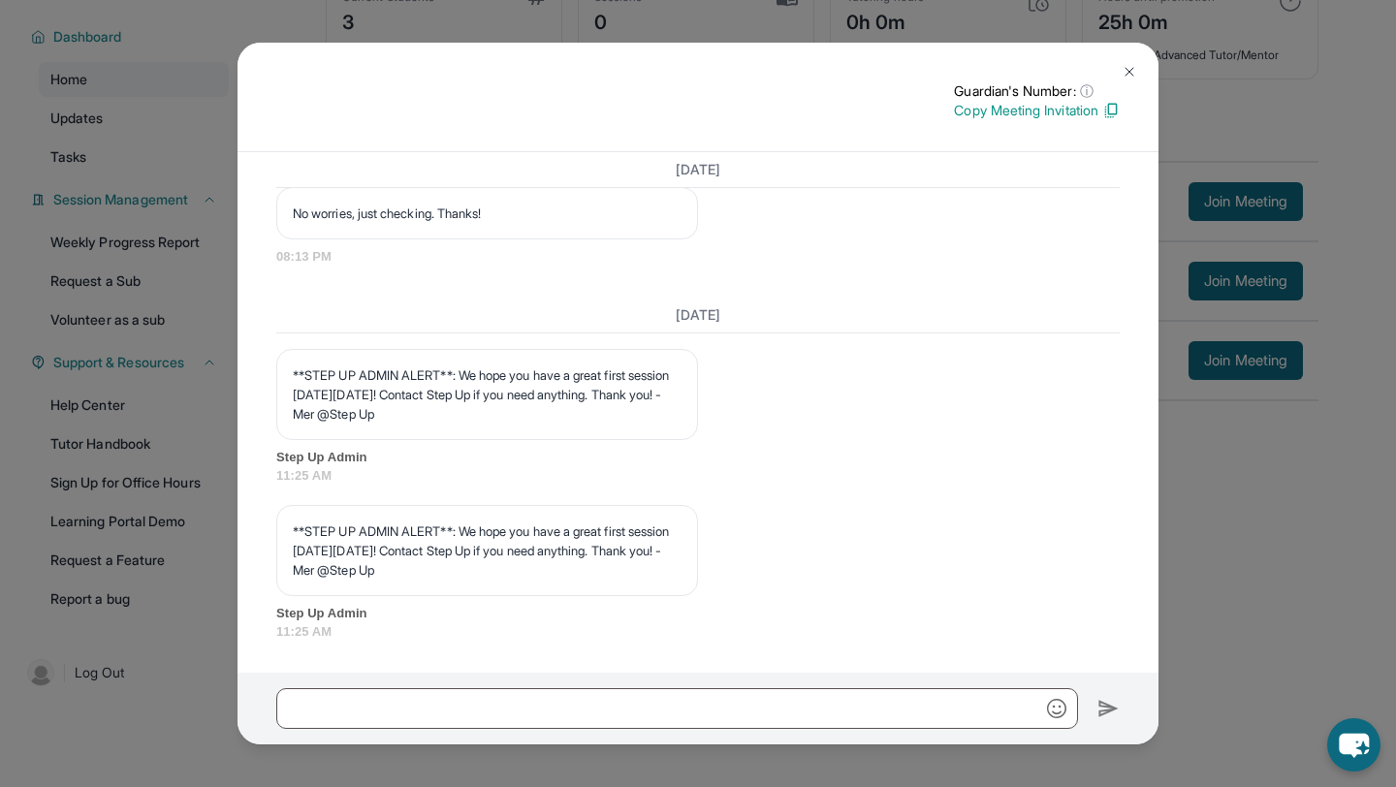
scroll to position [2551, 0]
click at [1122, 74] on img at bounding box center [1130, 72] width 16 height 16
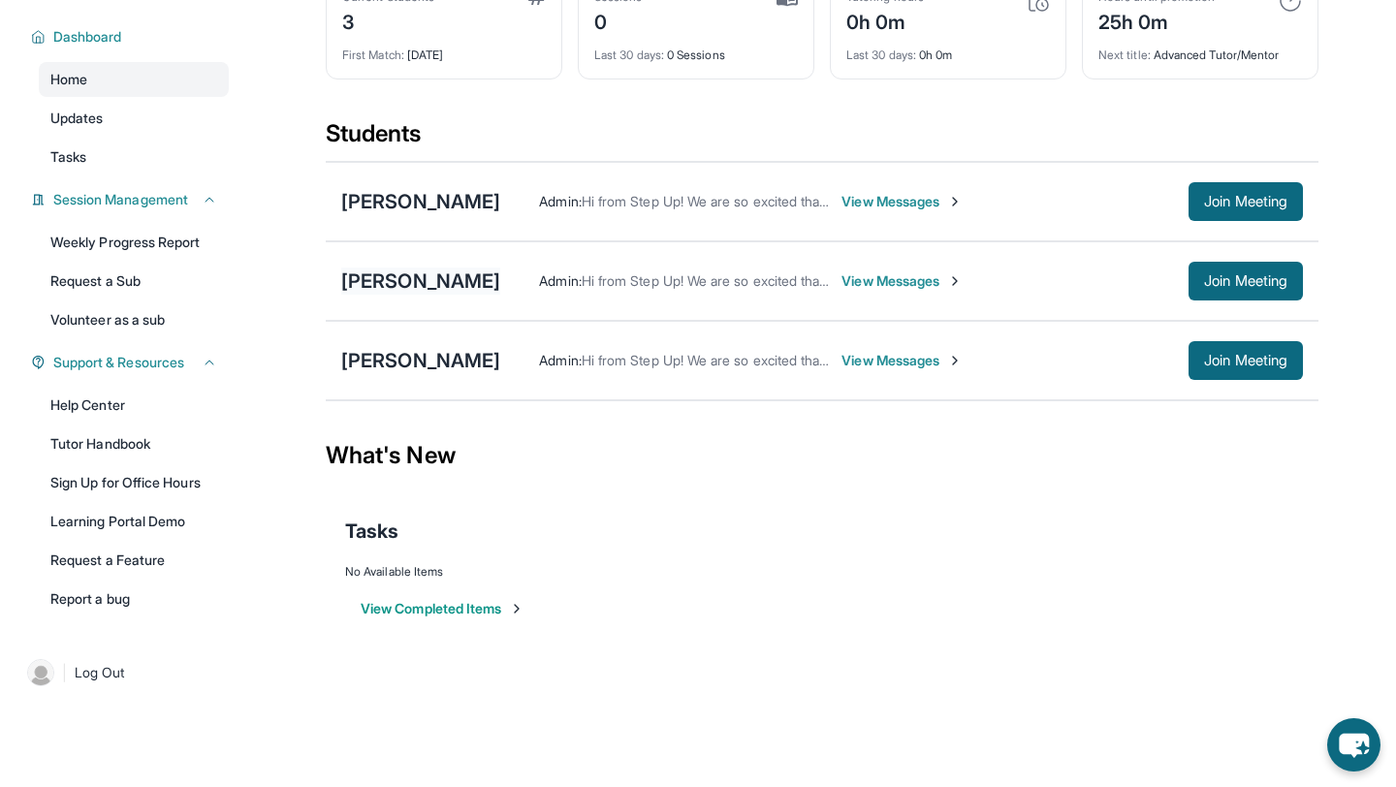
click at [416, 281] on div "[PERSON_NAME]" at bounding box center [420, 281] width 159 height 27
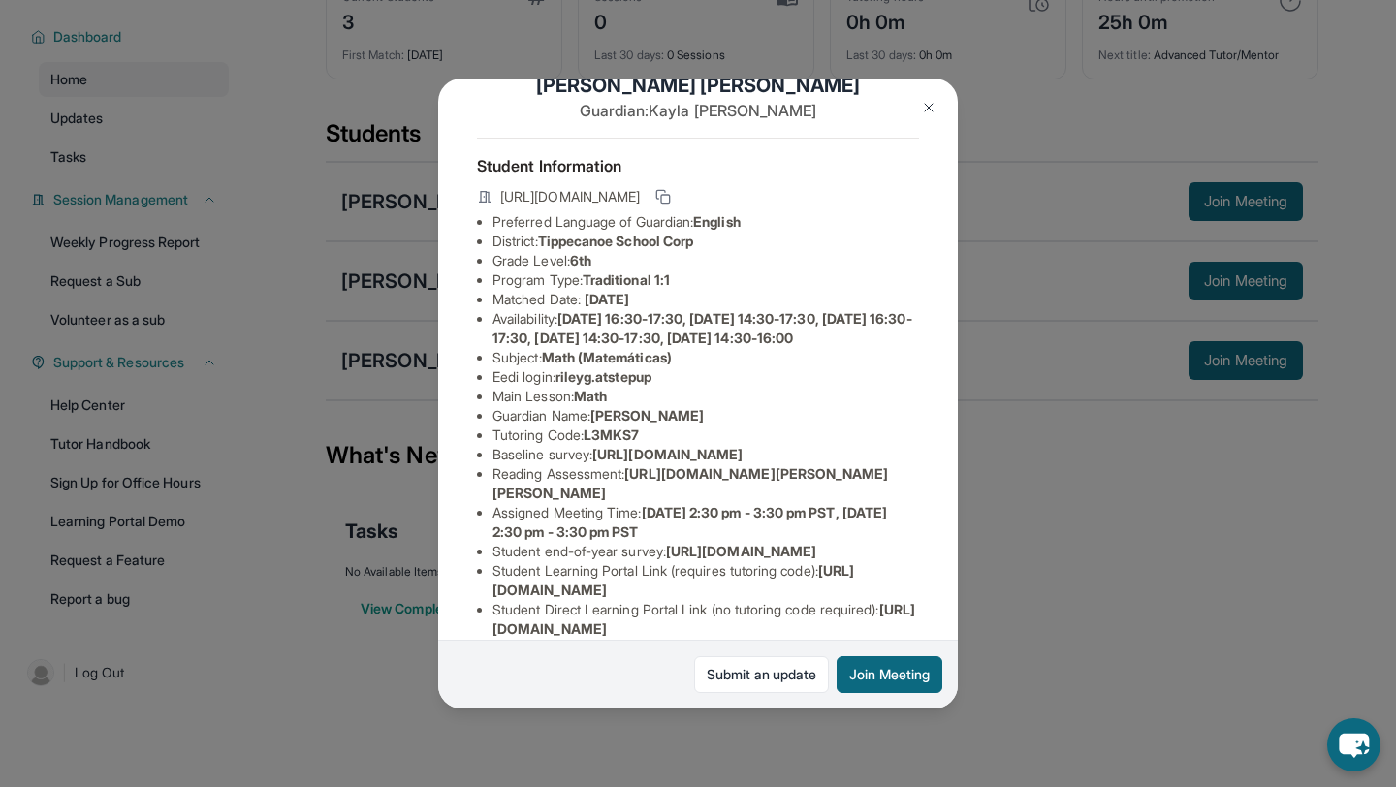
scroll to position [45, 0]
drag, startPoint x: 564, startPoint y: 322, endPoint x: 840, endPoint y: 361, distance: 279.0
click at [840, 349] on li "Availability: [DATE] 16:30-17:30, [DATE] 14:30-17:30, [DATE] 16:30-17:30, [DATE…" at bounding box center [705, 329] width 427 height 39
click at [813, 368] on li "Subject : Math (Matemáticas)" at bounding box center [705, 358] width 427 height 19
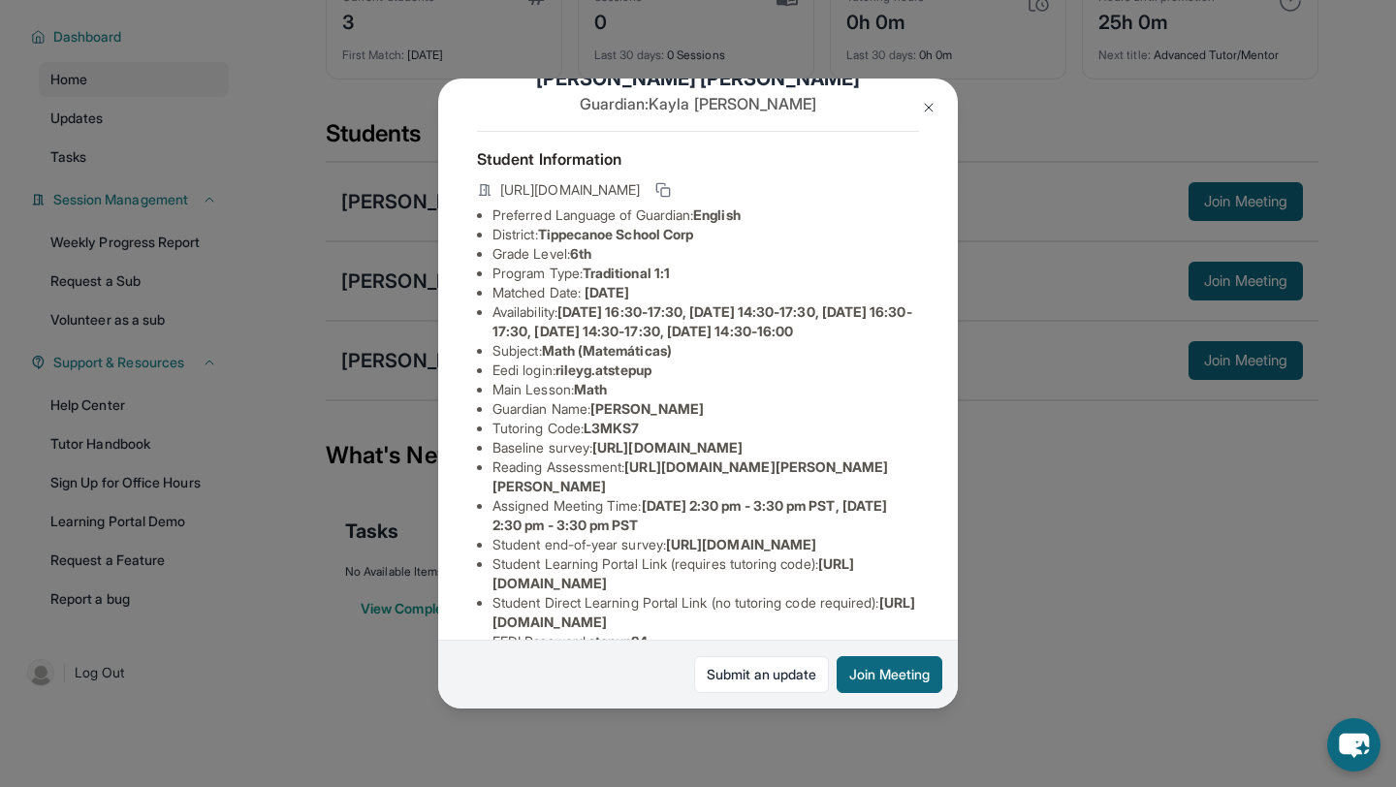
scroll to position [0, 0]
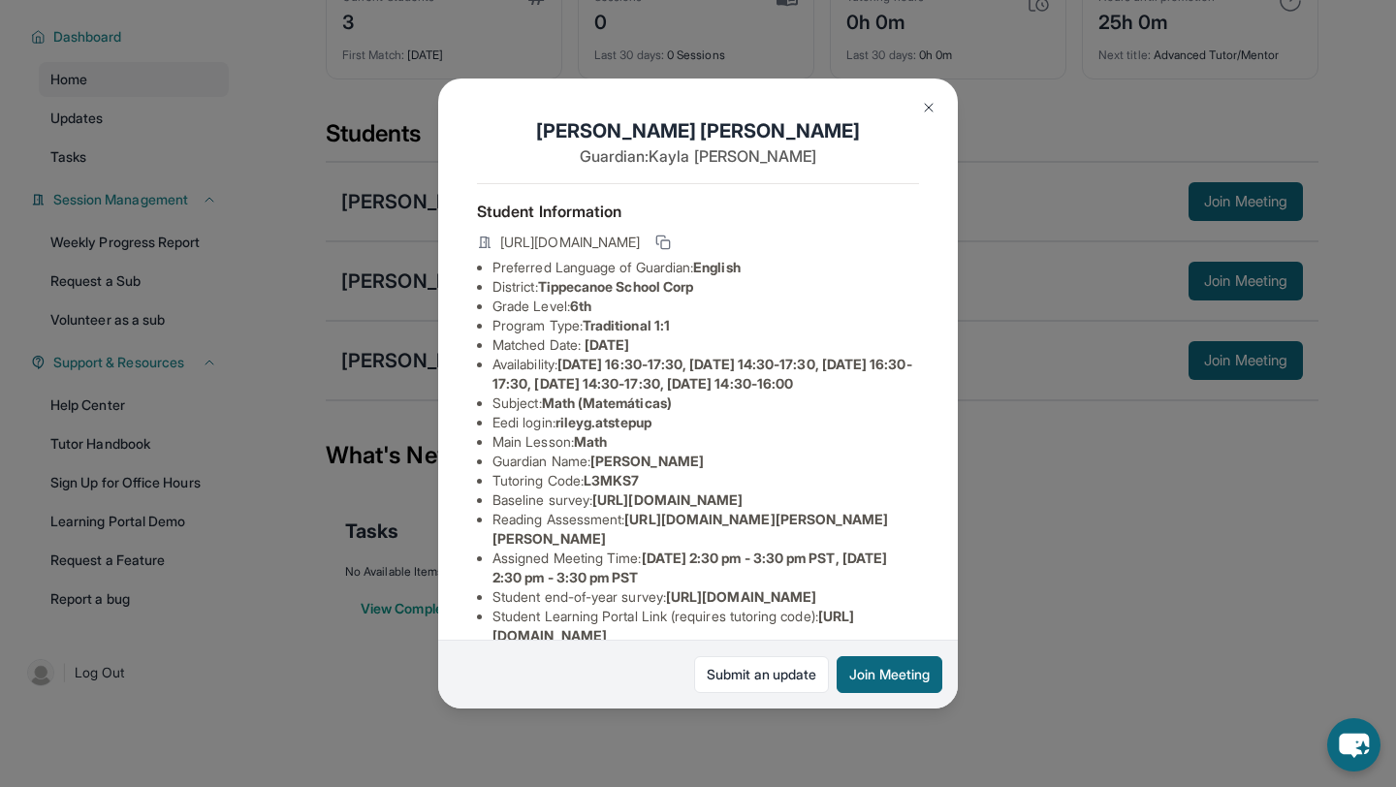
click at [923, 106] on img at bounding box center [929, 108] width 16 height 16
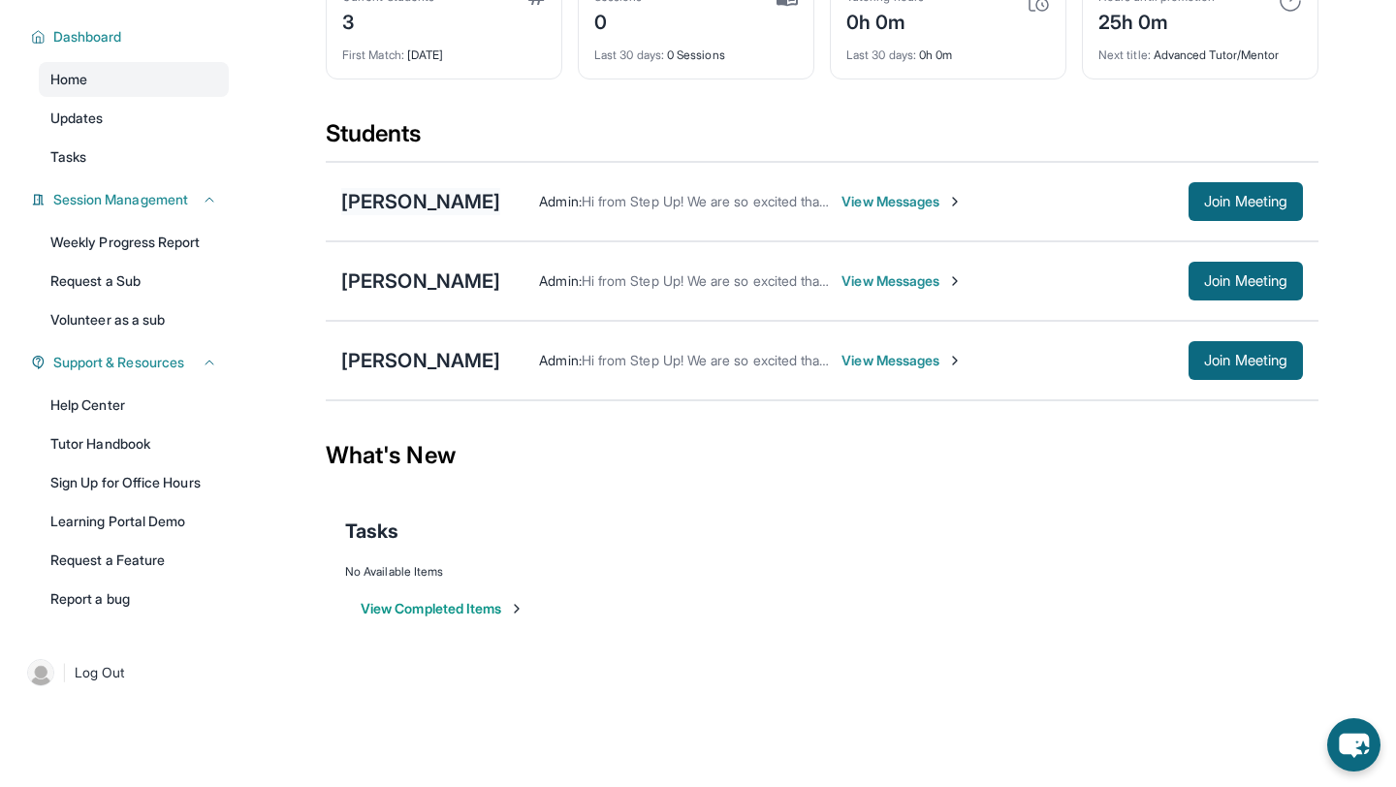
click at [437, 201] on div "[PERSON_NAME]" at bounding box center [420, 201] width 159 height 27
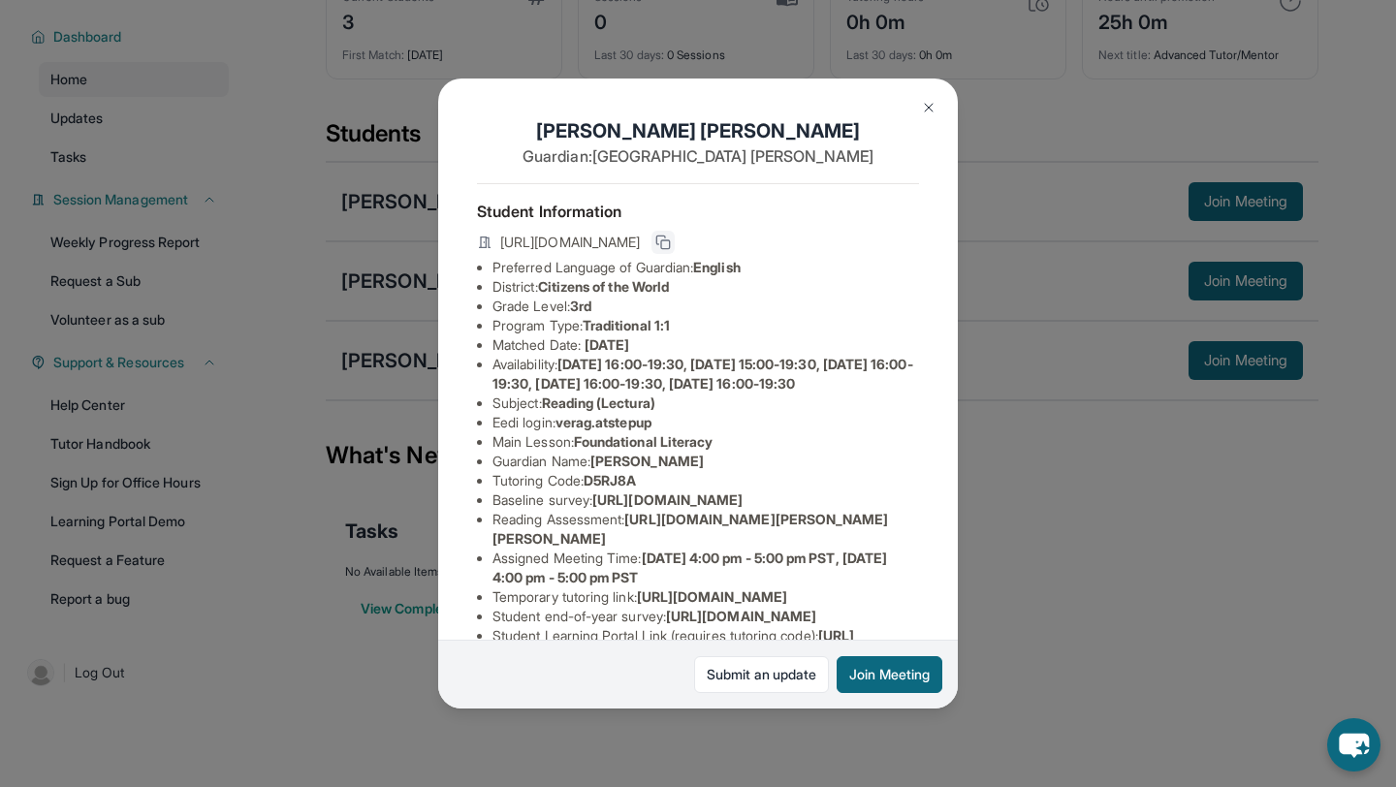
click at [671, 238] on icon at bounding box center [663, 243] width 16 height 16
drag, startPoint x: 593, startPoint y: 503, endPoint x: 663, endPoint y: 503, distance: 69.8
click at [663, 491] on li "Tutoring Code : D5RJ8A" at bounding box center [705, 480] width 427 height 19
copy span "D5RJ8A"
click at [930, 111] on img at bounding box center [929, 108] width 16 height 16
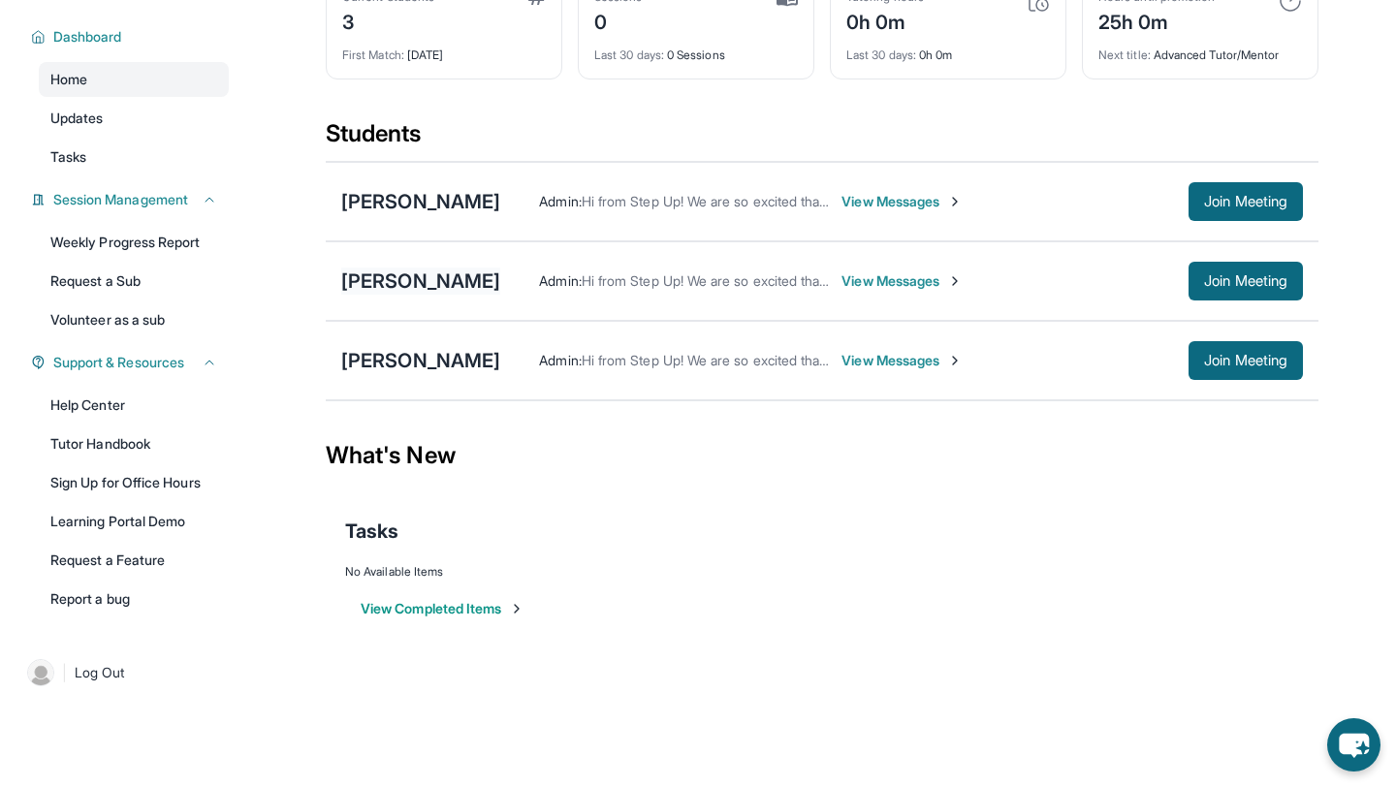
click at [406, 282] on div "[PERSON_NAME]" at bounding box center [420, 281] width 159 height 27
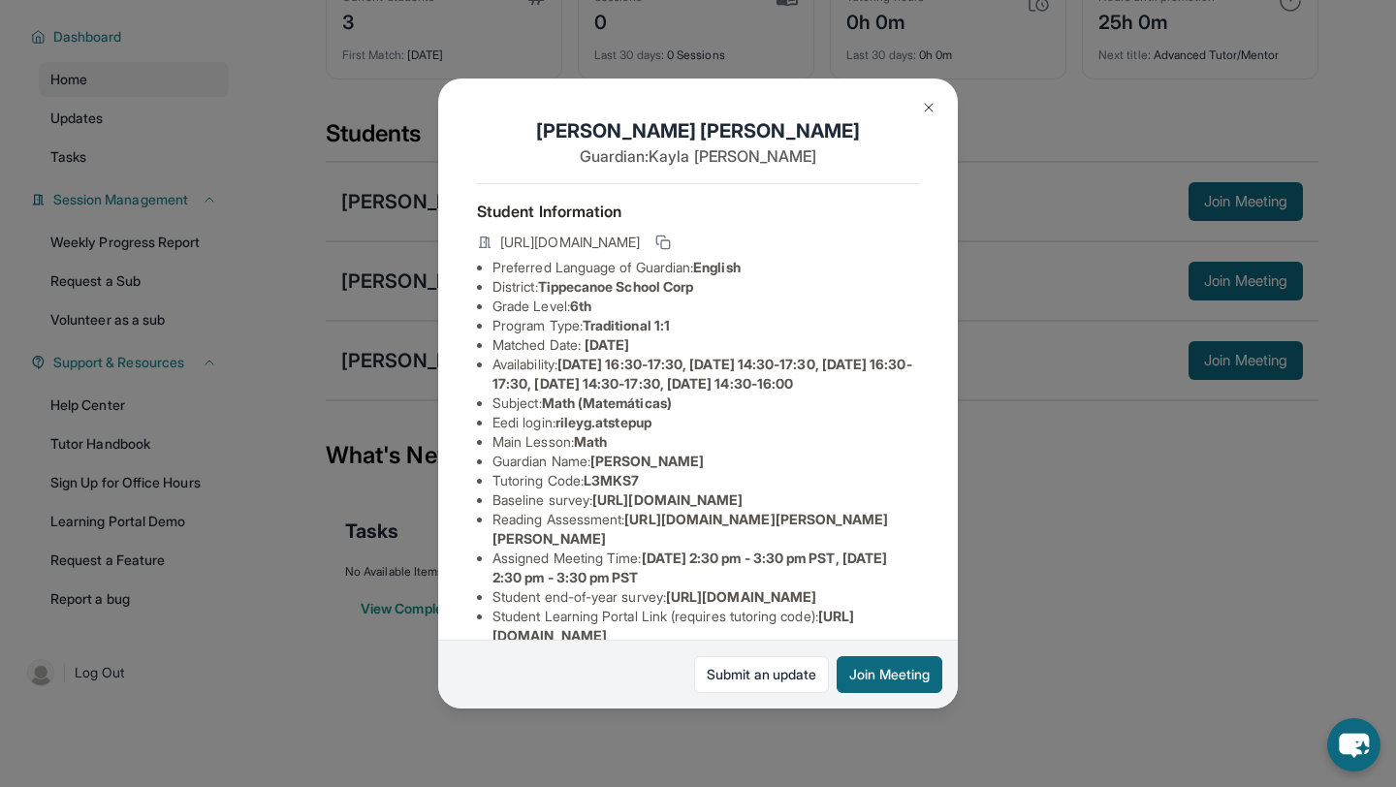
click at [919, 101] on button at bounding box center [928, 107] width 39 height 39
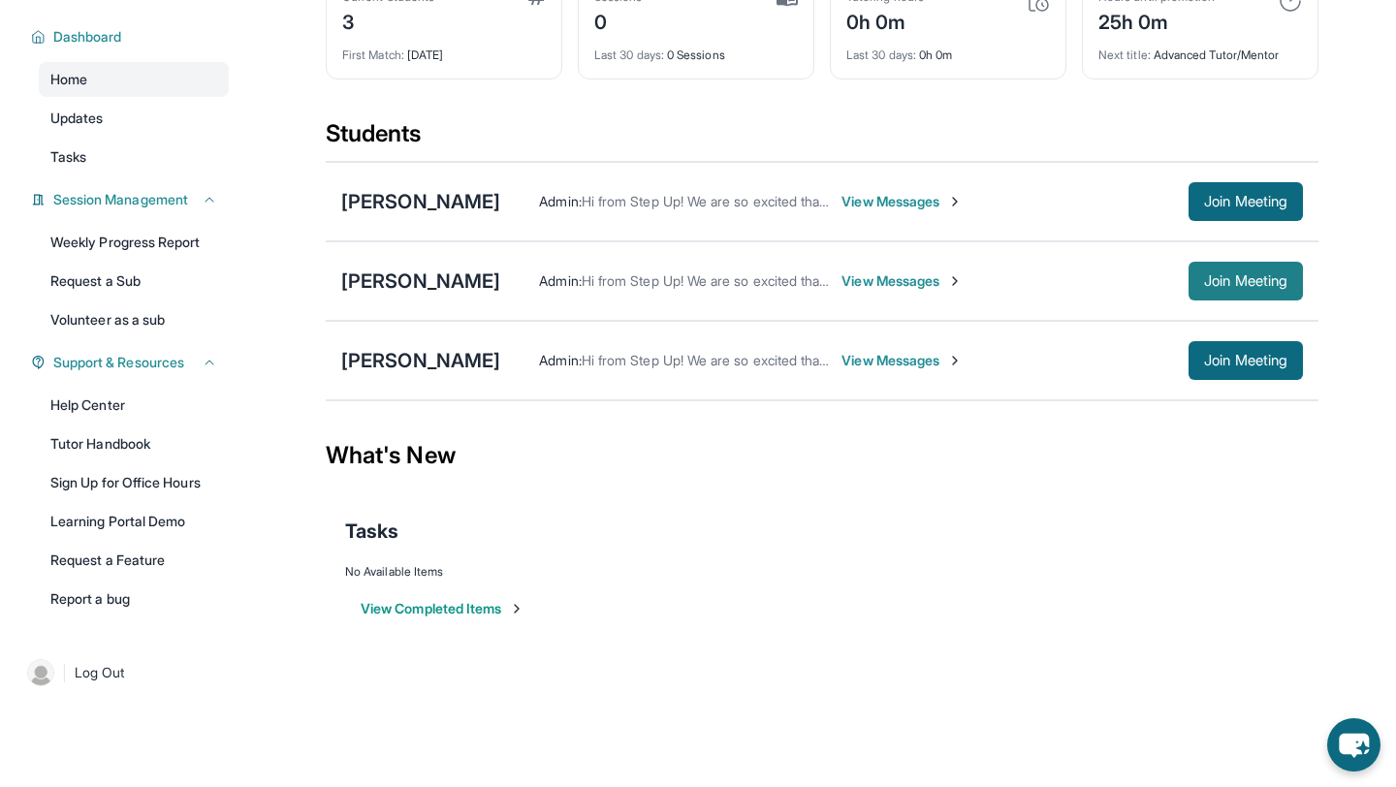
click at [1221, 287] on span "Join Meeting" at bounding box center [1245, 281] width 83 height 12
click at [383, 287] on div "[PERSON_NAME]" at bounding box center [420, 281] width 159 height 27
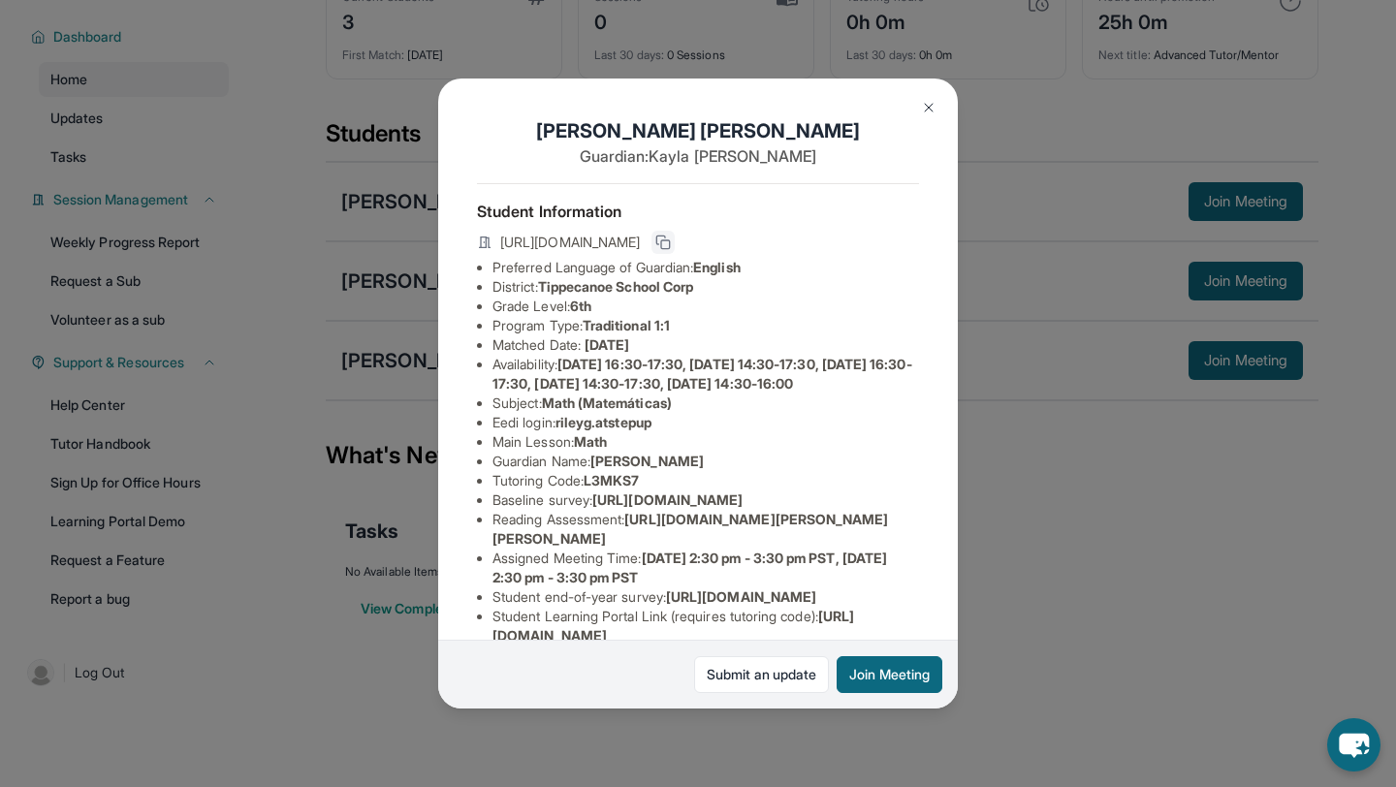
click at [671, 236] on icon at bounding box center [663, 243] width 16 height 16
drag, startPoint x: 494, startPoint y: 499, endPoint x: 662, endPoint y: 499, distance: 167.7
click at [662, 491] on li "Tutoring Code : L3MKS7" at bounding box center [705, 480] width 427 height 19
copy li "Tutoring Code : L3MKS7"
click at [701, 432] on li "Eedi login : rileyg.atstepup" at bounding box center [705, 422] width 427 height 19
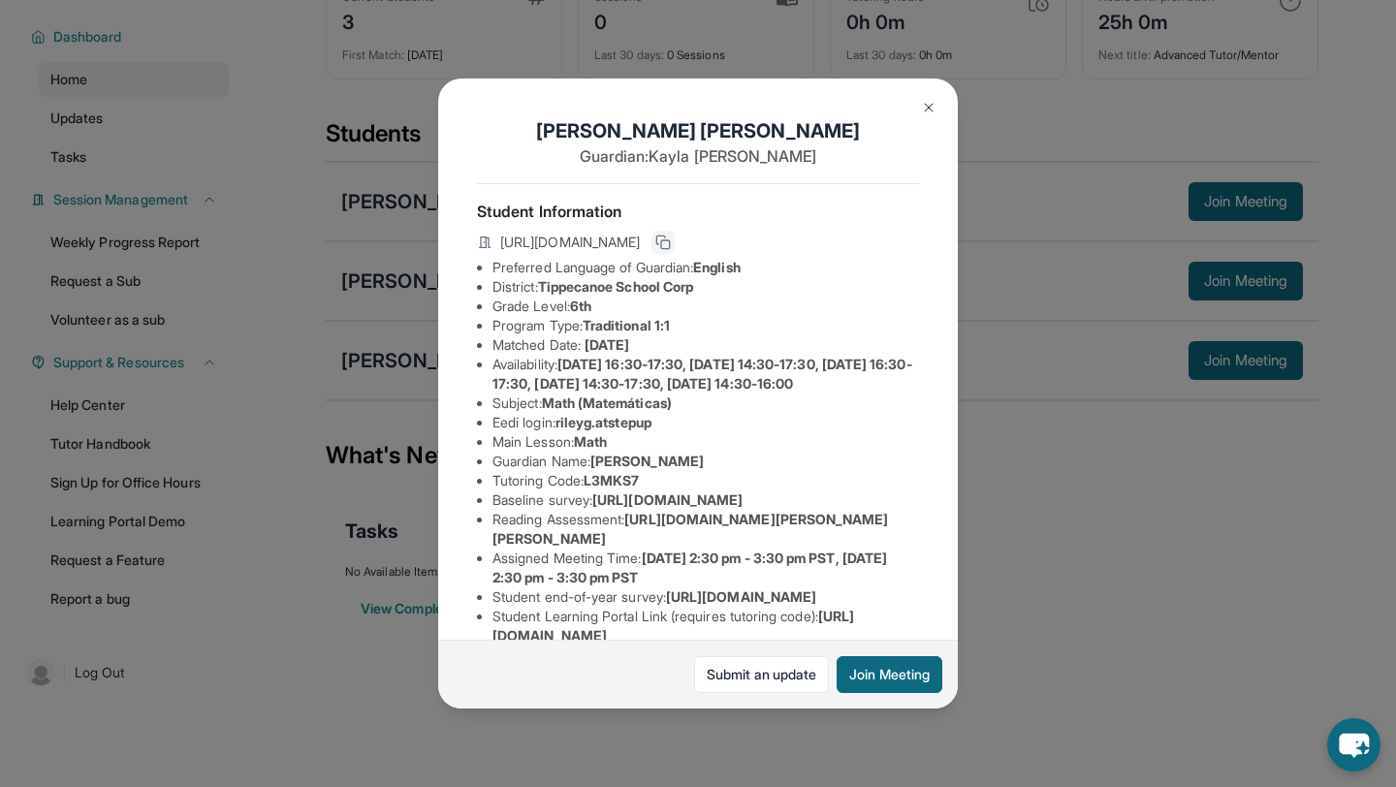
click at [671, 242] on icon at bounding box center [663, 243] width 16 height 16
click at [922, 115] on button at bounding box center [928, 107] width 39 height 39
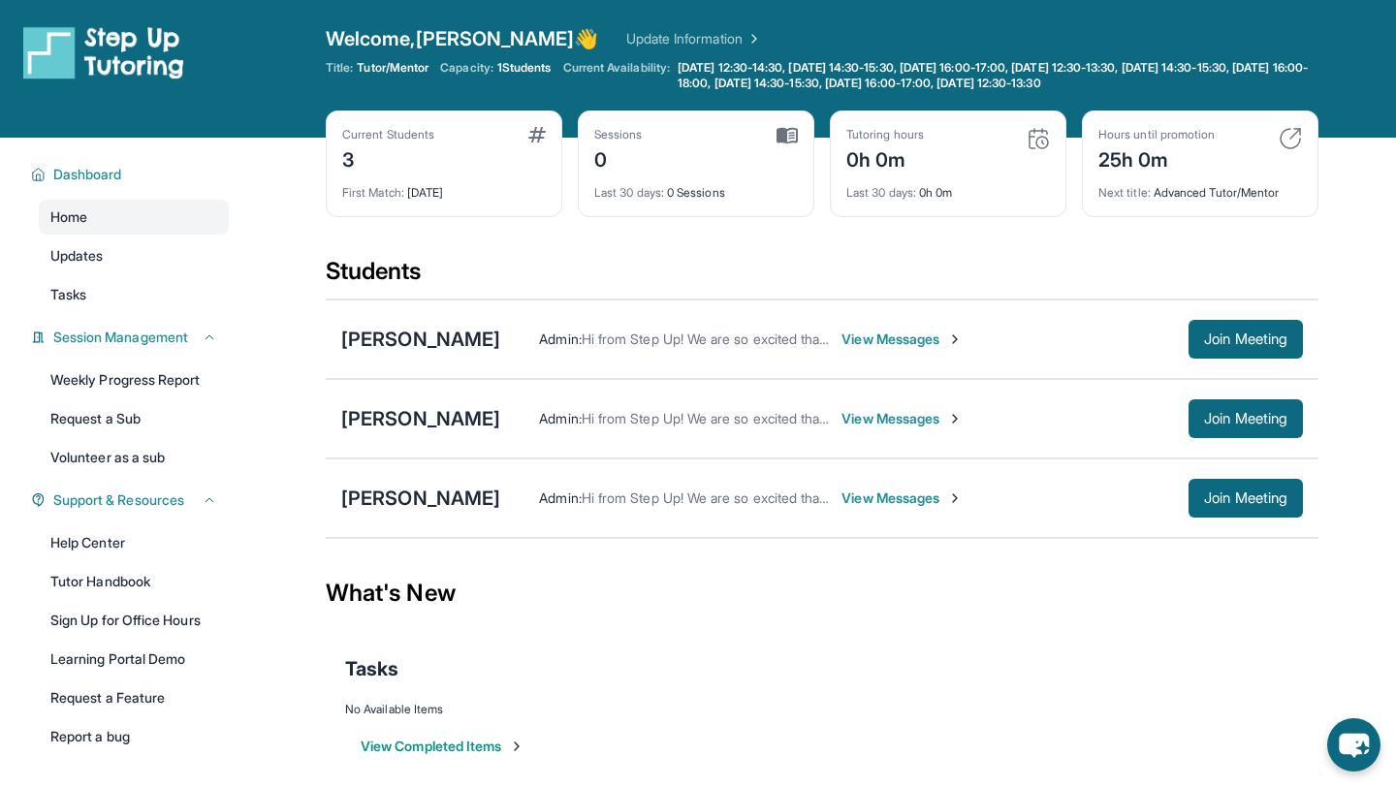
scroll to position [3, 0]
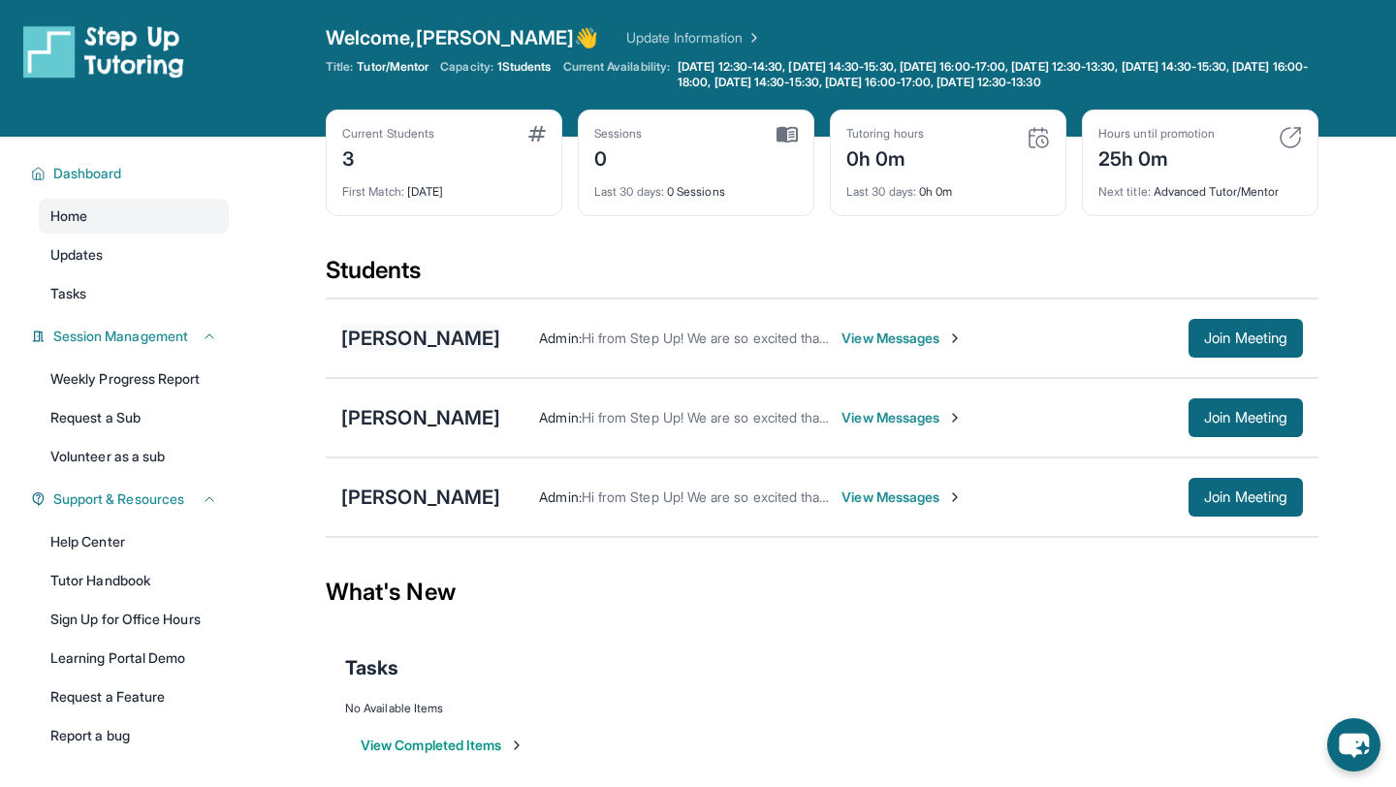
click at [491, 339] on div "[PERSON_NAME]" at bounding box center [420, 338] width 159 height 27
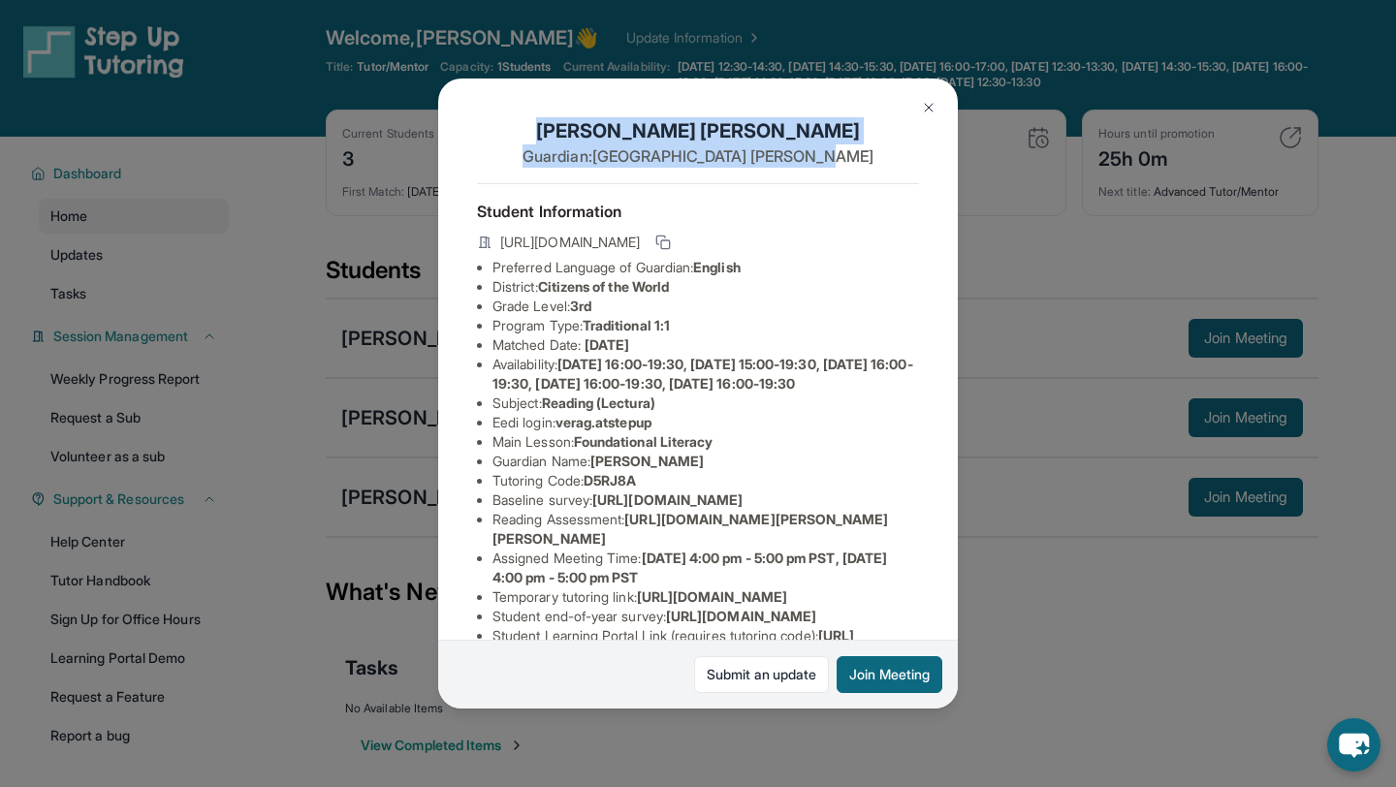
drag, startPoint x: 810, startPoint y: 150, endPoint x: 513, endPoint y: 127, distance: 298.5
click at [513, 127] on div "[PERSON_NAME] Guardian: [PERSON_NAME]" at bounding box center [698, 150] width 442 height 66
copy div "[PERSON_NAME] Guardian: [PERSON_NAME]"
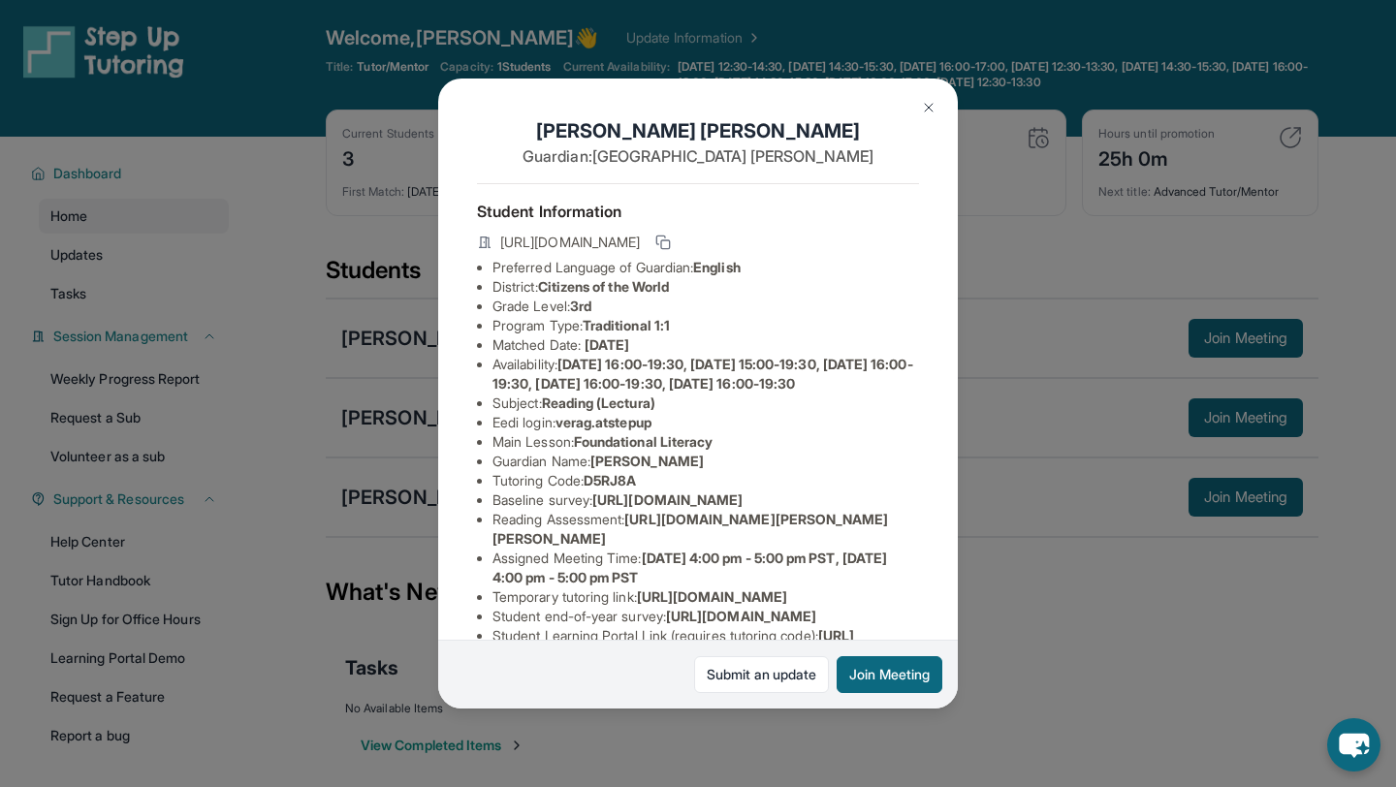
click at [992, 265] on div "[PERSON_NAME] Guardian: [PERSON_NAME] Student Information [URL][DOMAIN_NAME] Pr…" at bounding box center [698, 393] width 1396 height 787
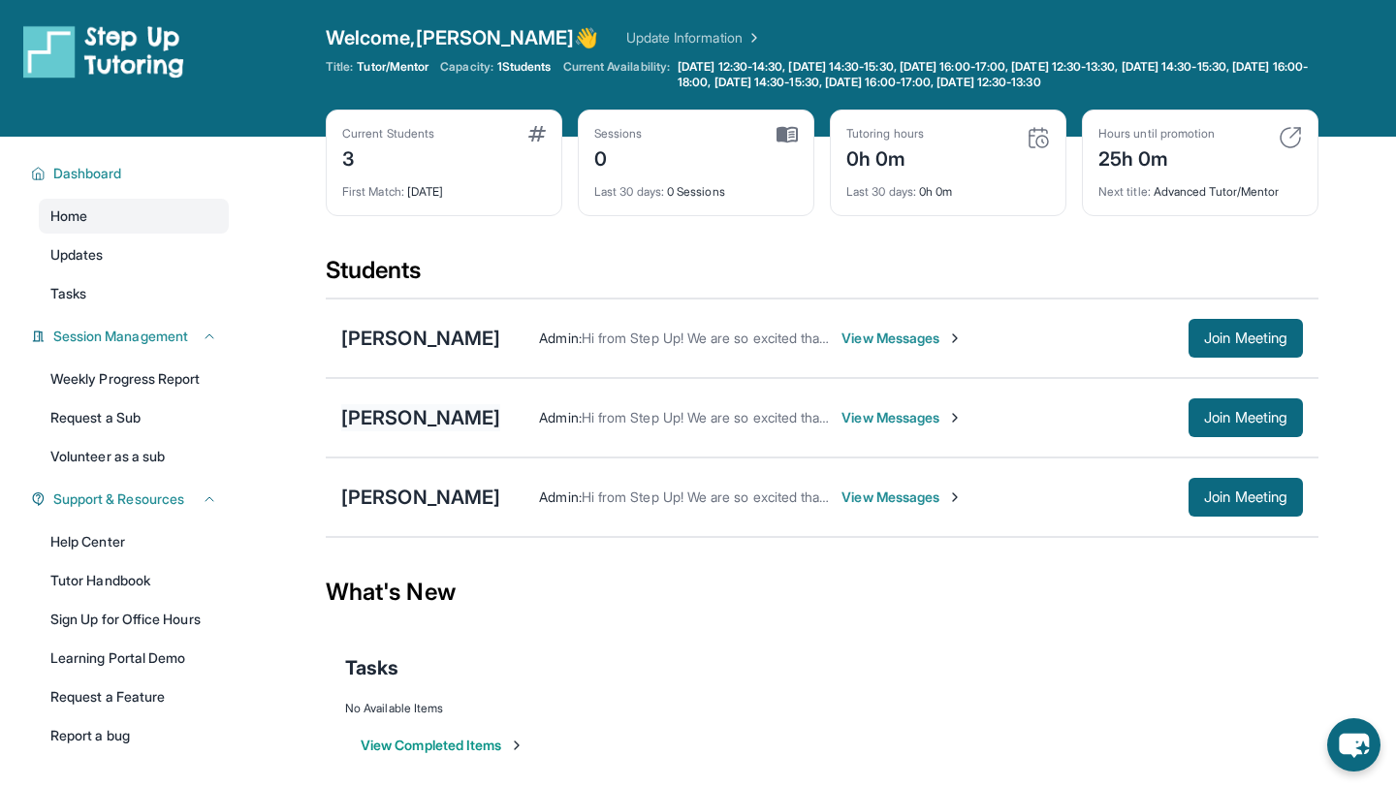
click at [351, 418] on div "[PERSON_NAME]" at bounding box center [420, 417] width 159 height 27
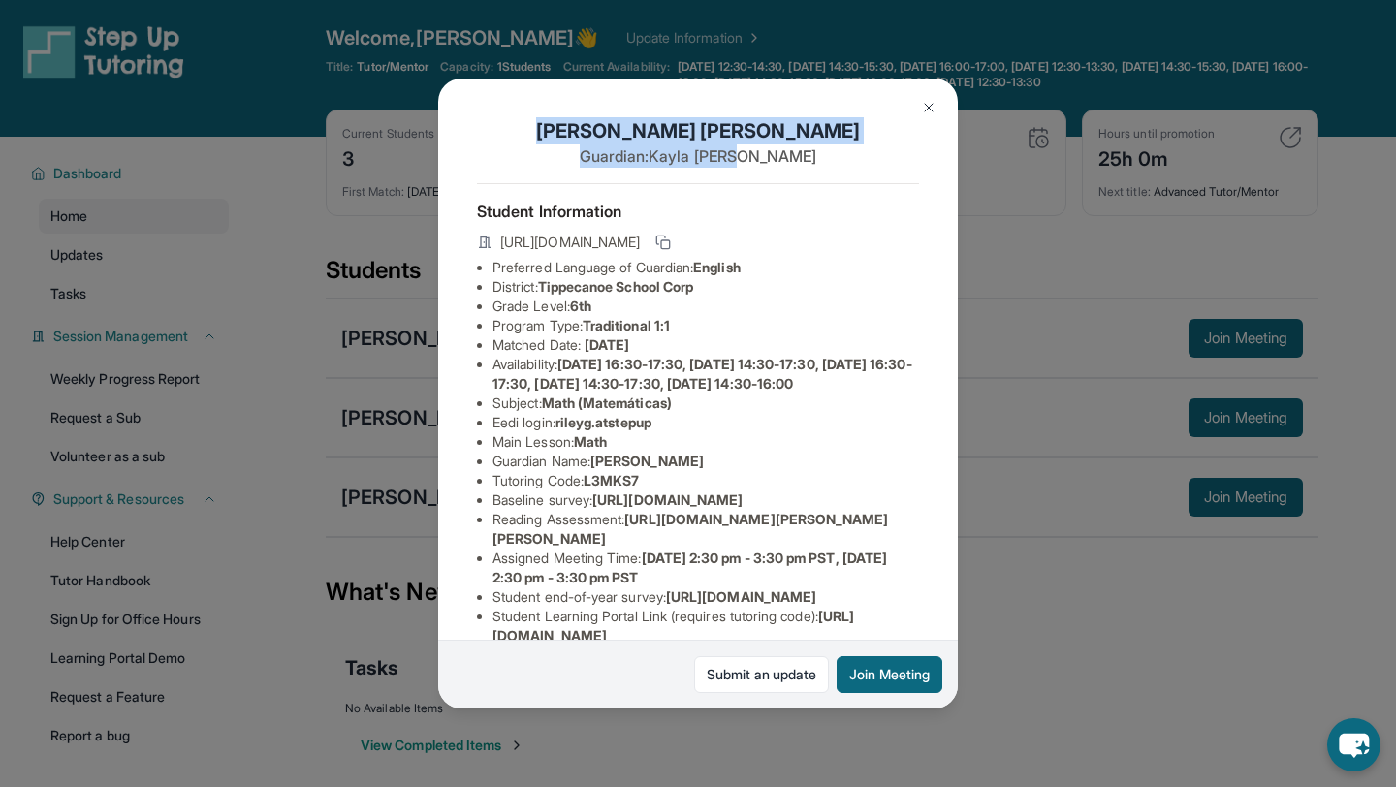
drag, startPoint x: 784, startPoint y: 159, endPoint x: 590, endPoint y: 114, distance: 198.9
click at [590, 114] on div "[PERSON_NAME] Guardian: [PERSON_NAME] Student Information [URL][DOMAIN_NAME] Pr…" at bounding box center [698, 394] width 520 height 630
copy div "[PERSON_NAME] Guardian: [PERSON_NAME]"
click at [922, 107] on img at bounding box center [929, 108] width 16 height 16
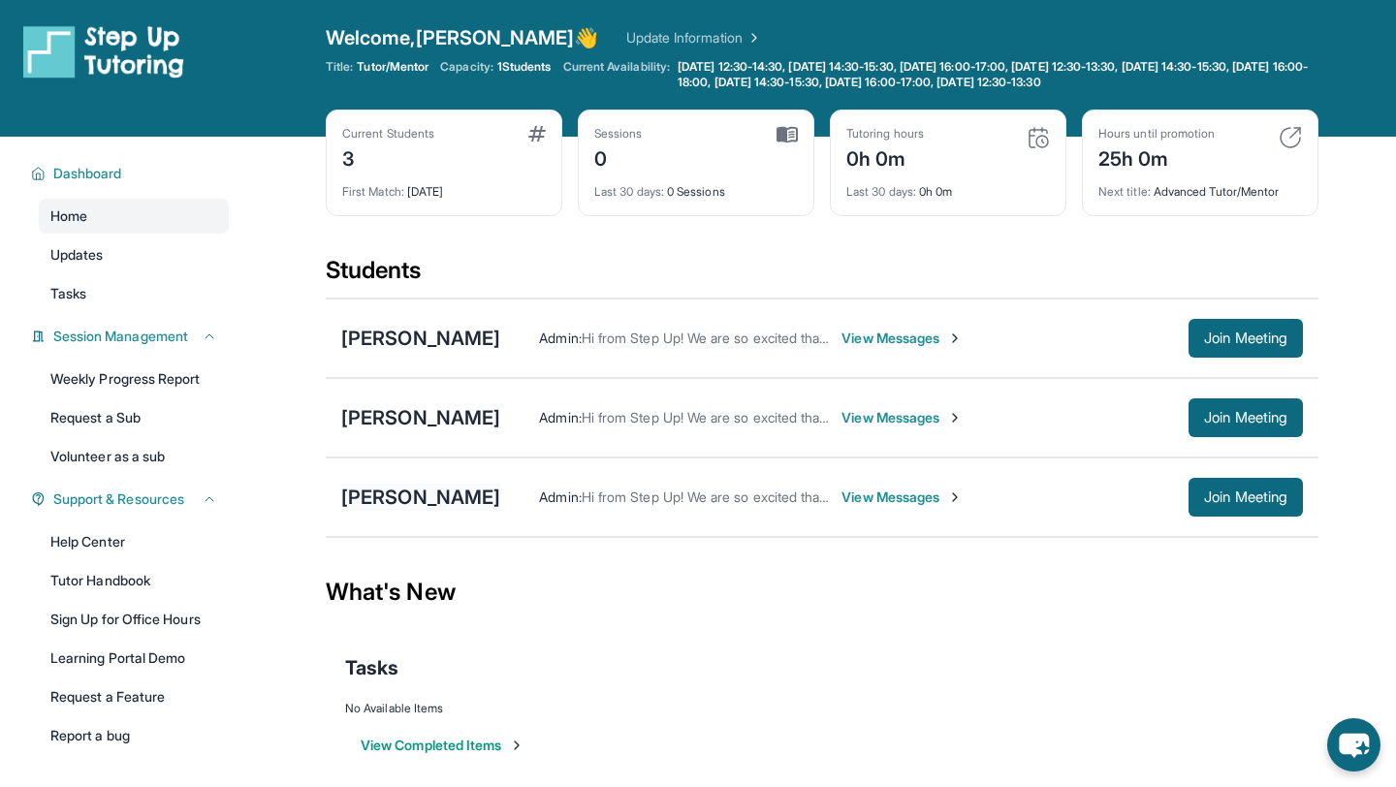
click at [441, 495] on div "[PERSON_NAME]" at bounding box center [420, 497] width 159 height 27
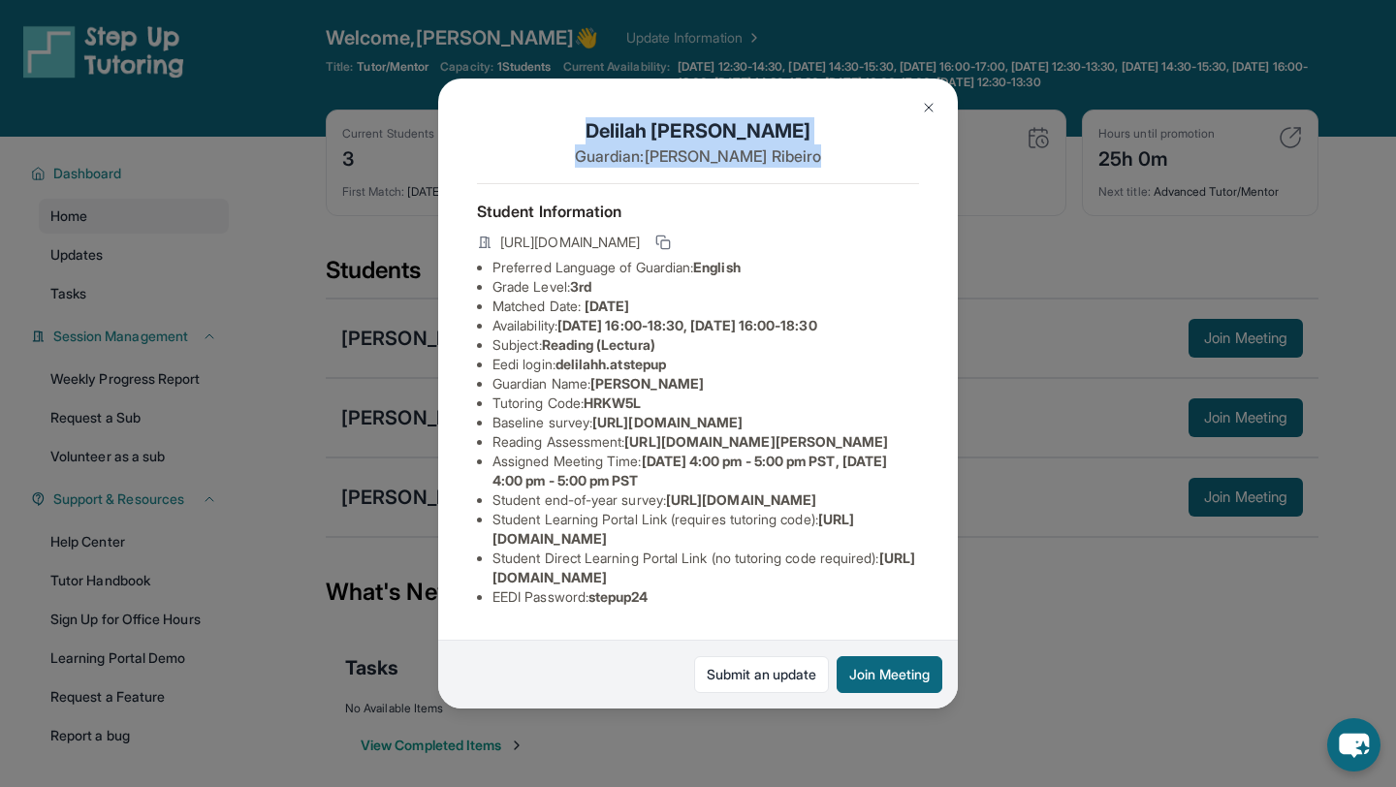
drag, startPoint x: 802, startPoint y: 153, endPoint x: 561, endPoint y: 123, distance: 242.3
click at [561, 123] on div "[PERSON_NAME] Guardian: [PERSON_NAME]" at bounding box center [698, 150] width 442 height 66
copy div "[PERSON_NAME] Guardian: [PERSON_NAME]"
click at [927, 107] on img at bounding box center [929, 108] width 16 height 16
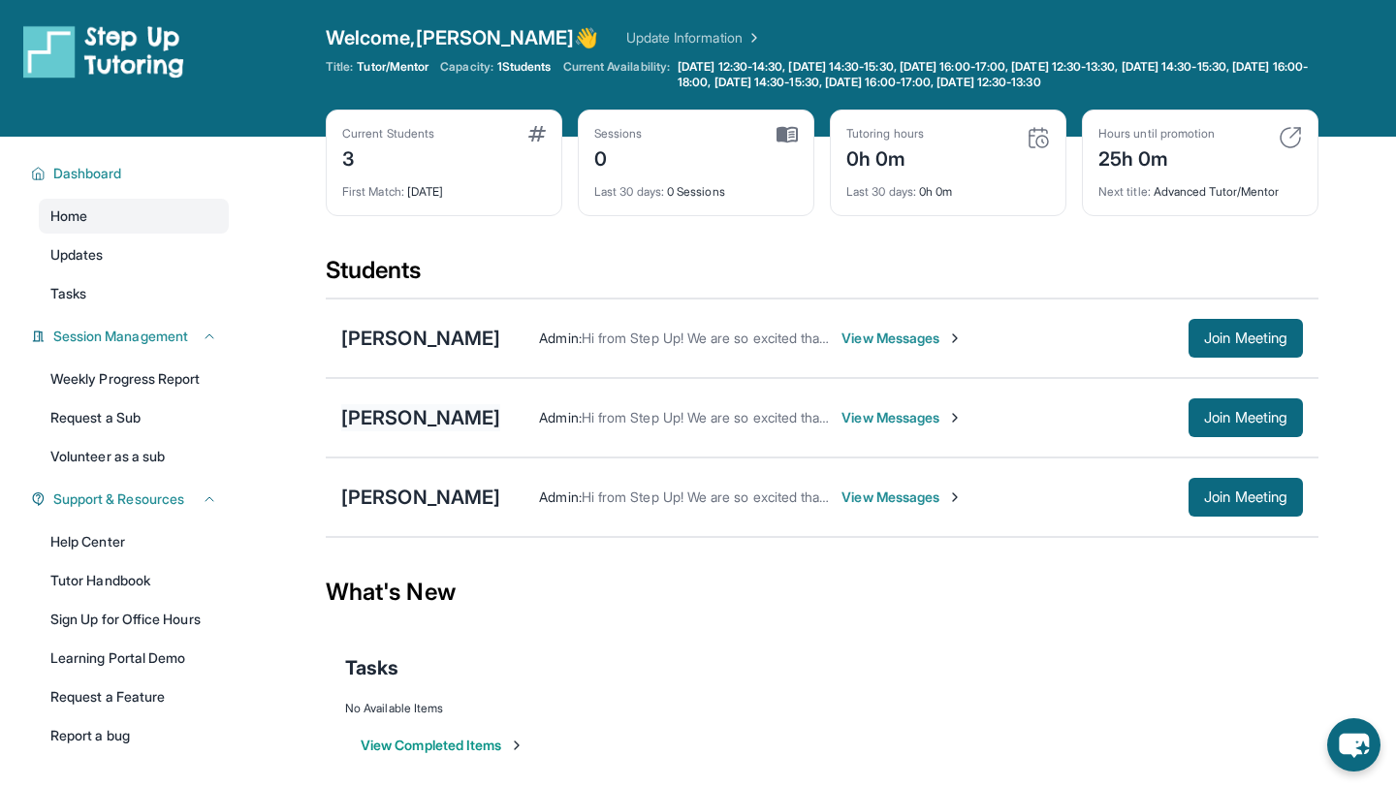
click at [403, 423] on div "[PERSON_NAME]" at bounding box center [420, 417] width 159 height 27
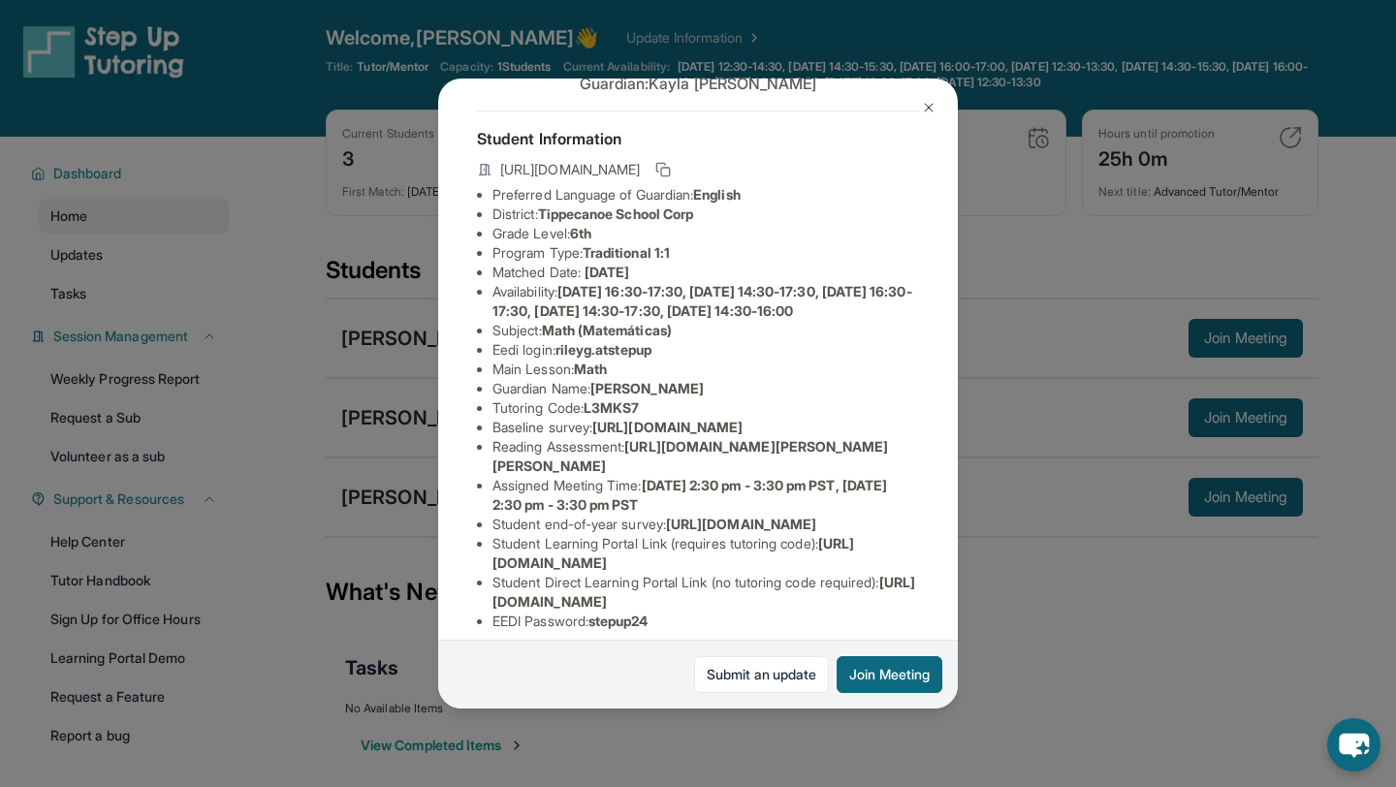
scroll to position [74, 0]
click at [903, 681] on button "Join Meeting" at bounding box center [890, 674] width 106 height 37
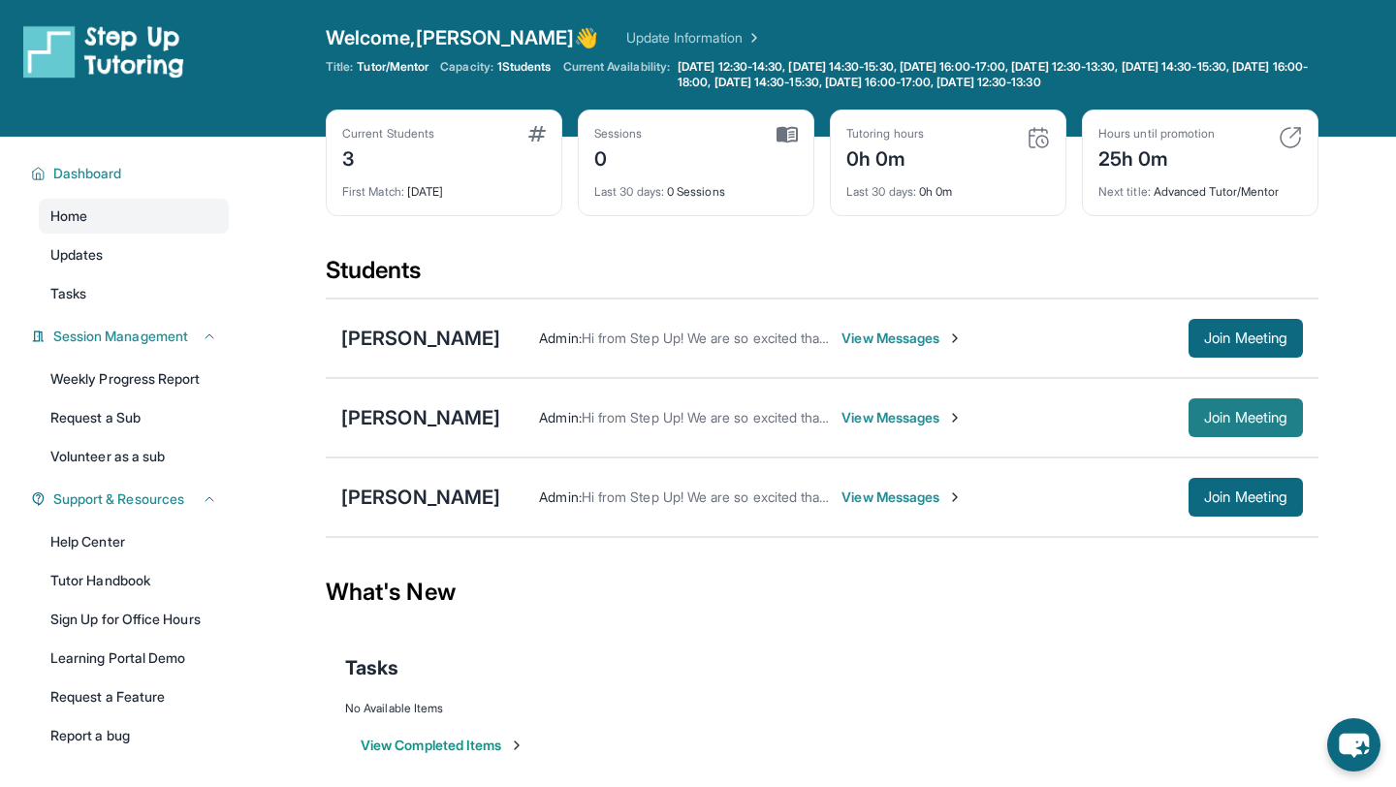
click at [1216, 402] on button "Join Meeting" at bounding box center [1245, 417] width 114 height 39
